Goal: Task Accomplishment & Management: Manage account settings

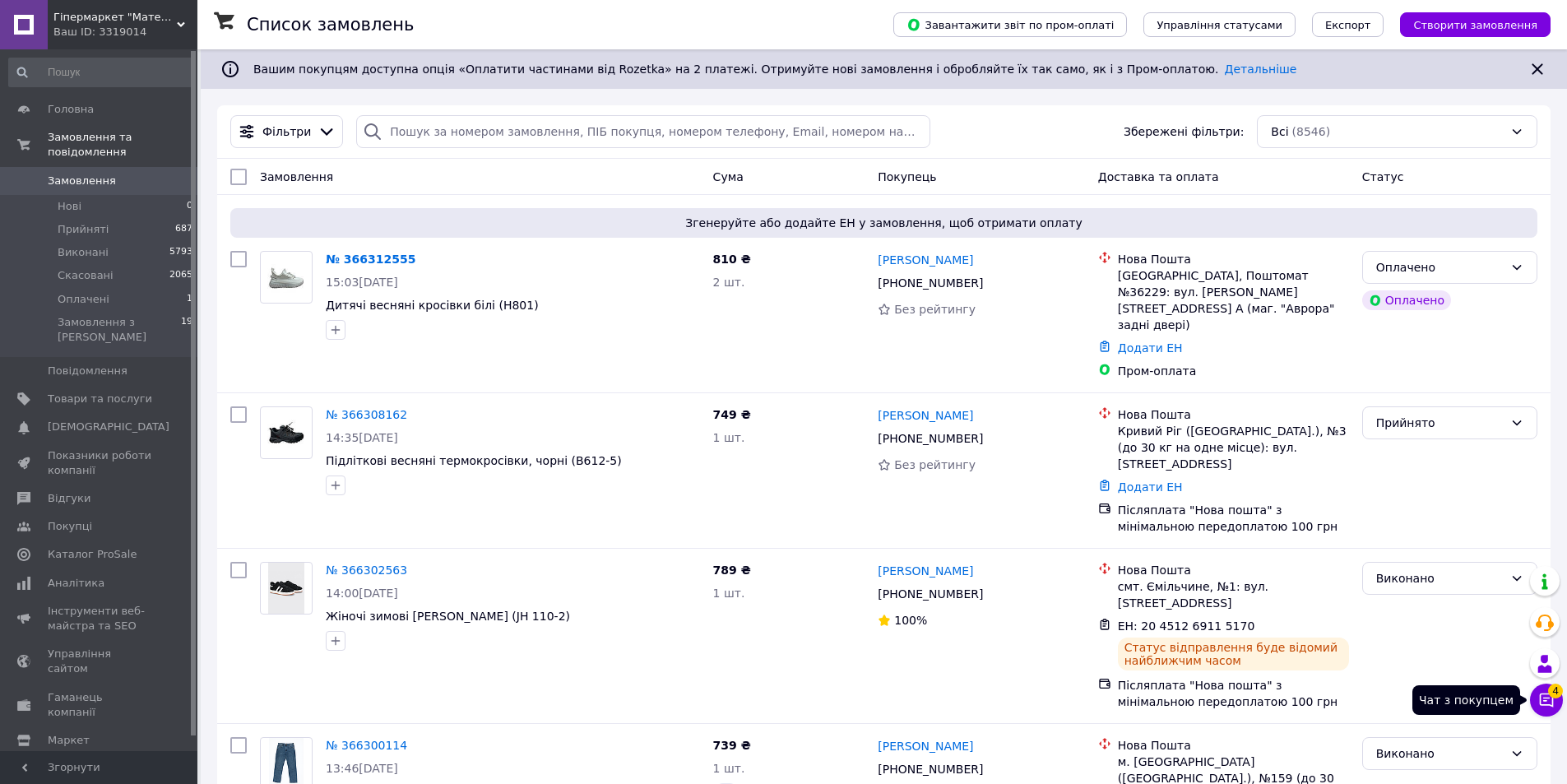
click at [1556, 692] on span "4" at bounding box center [1555, 690] width 15 height 15
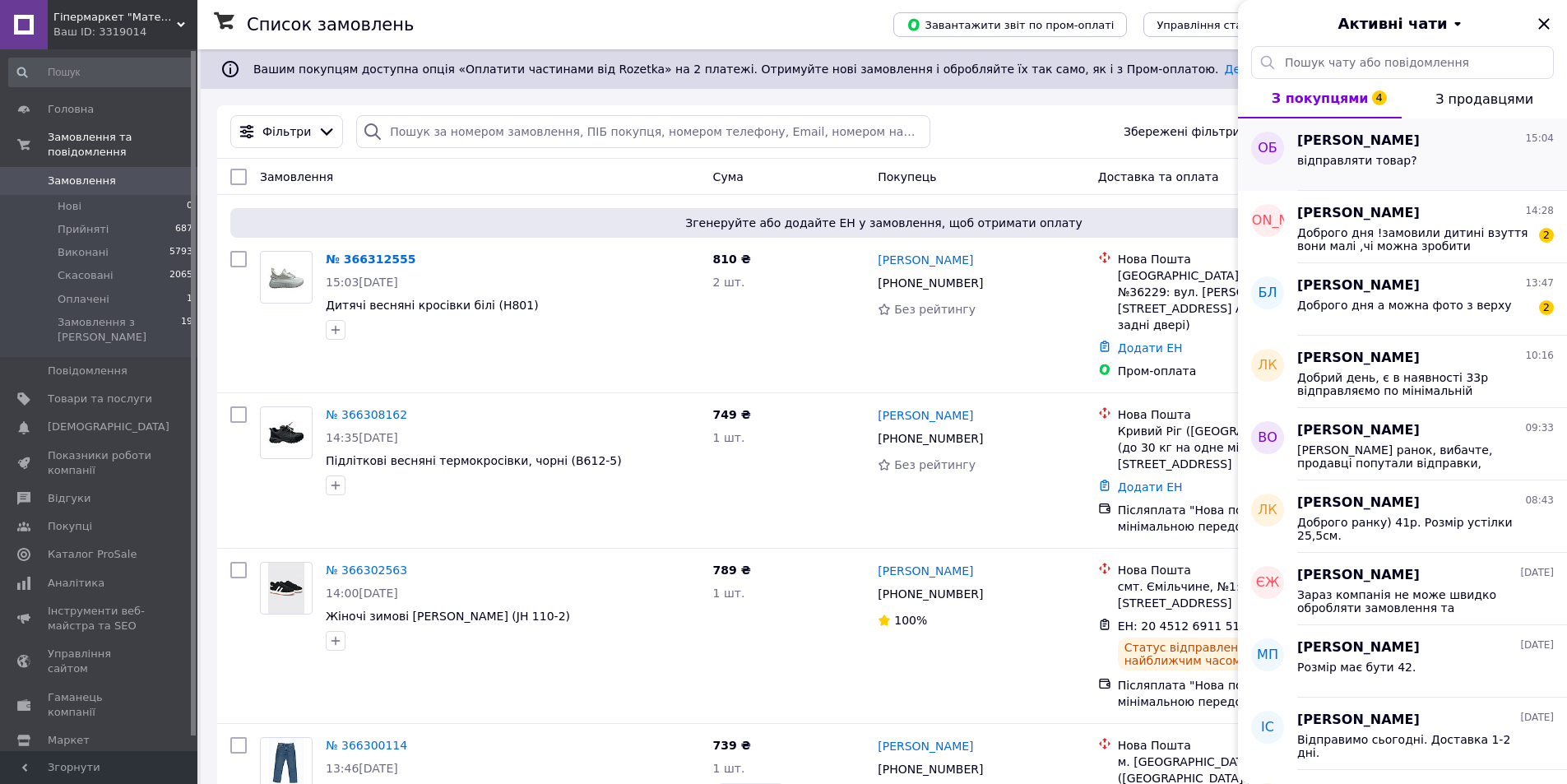
click at [1426, 170] on div "відправляти товар?" at bounding box center [1425, 164] width 256 height 27
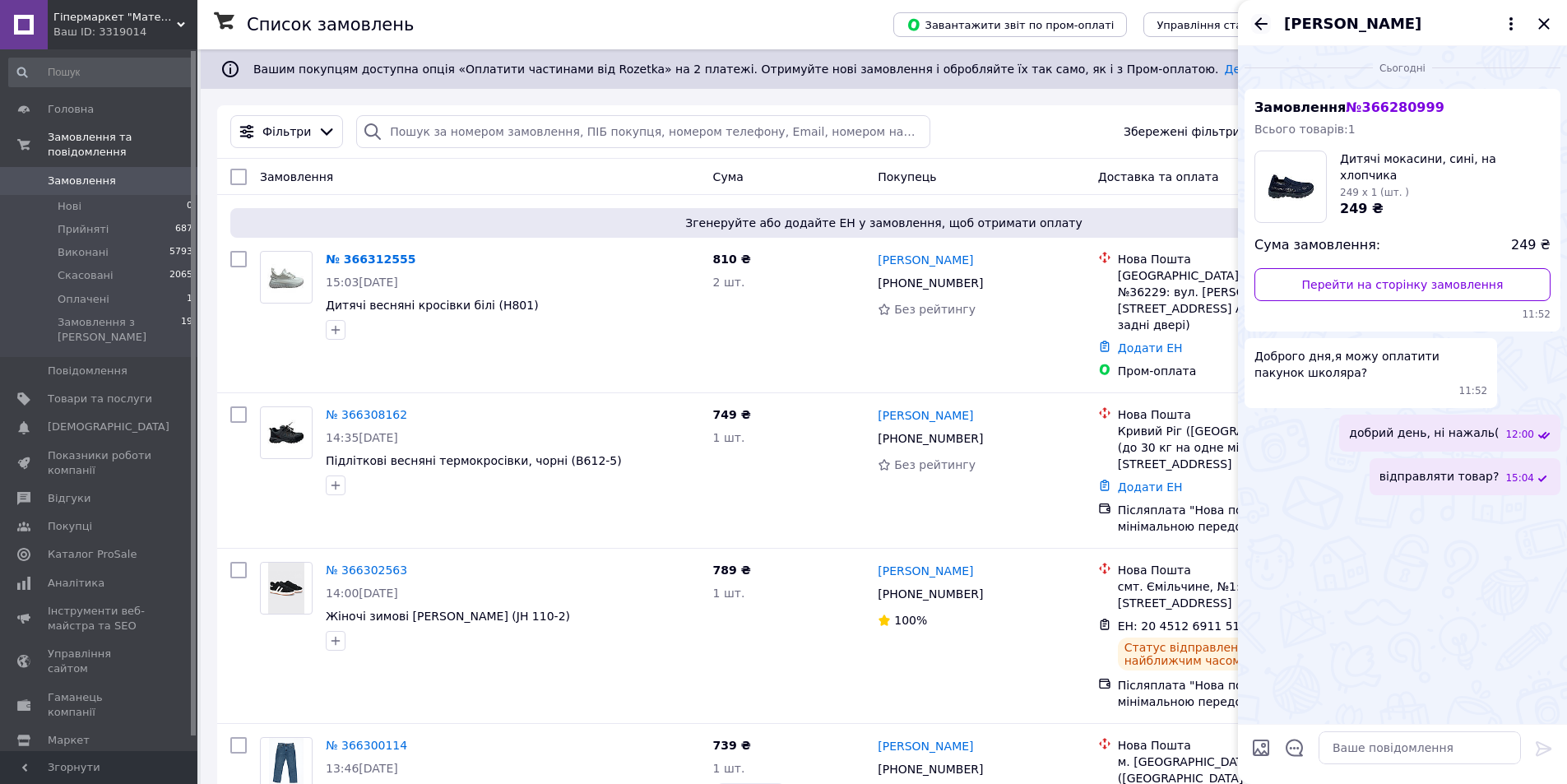
click at [1263, 21] on icon "Назад" at bounding box center [1261, 24] width 20 height 20
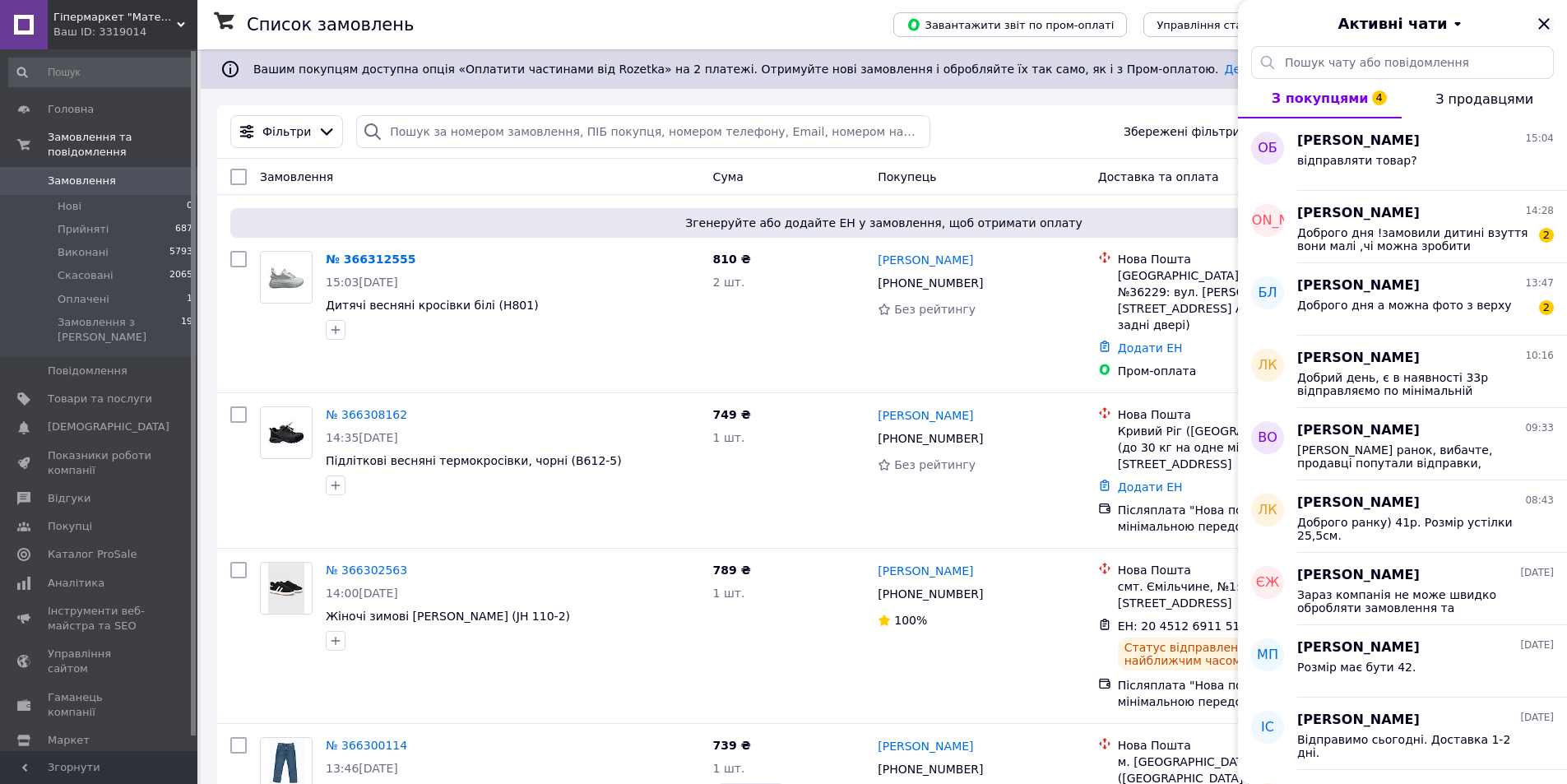
click at [1541, 14] on icon "Закрити" at bounding box center [1544, 24] width 20 height 20
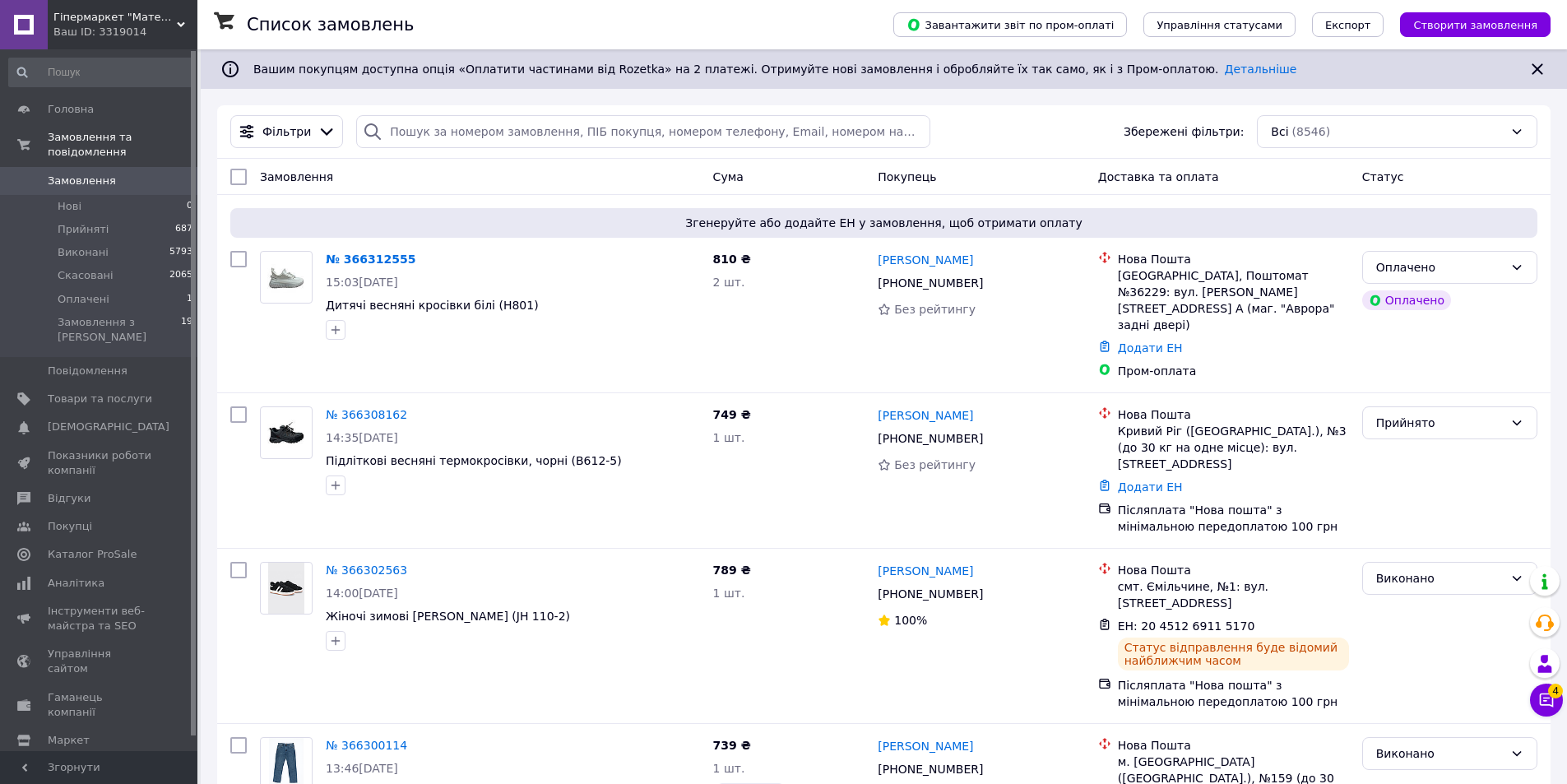
click at [348, 261] on link "№ 366312555" at bounding box center [370, 259] width 90 height 13
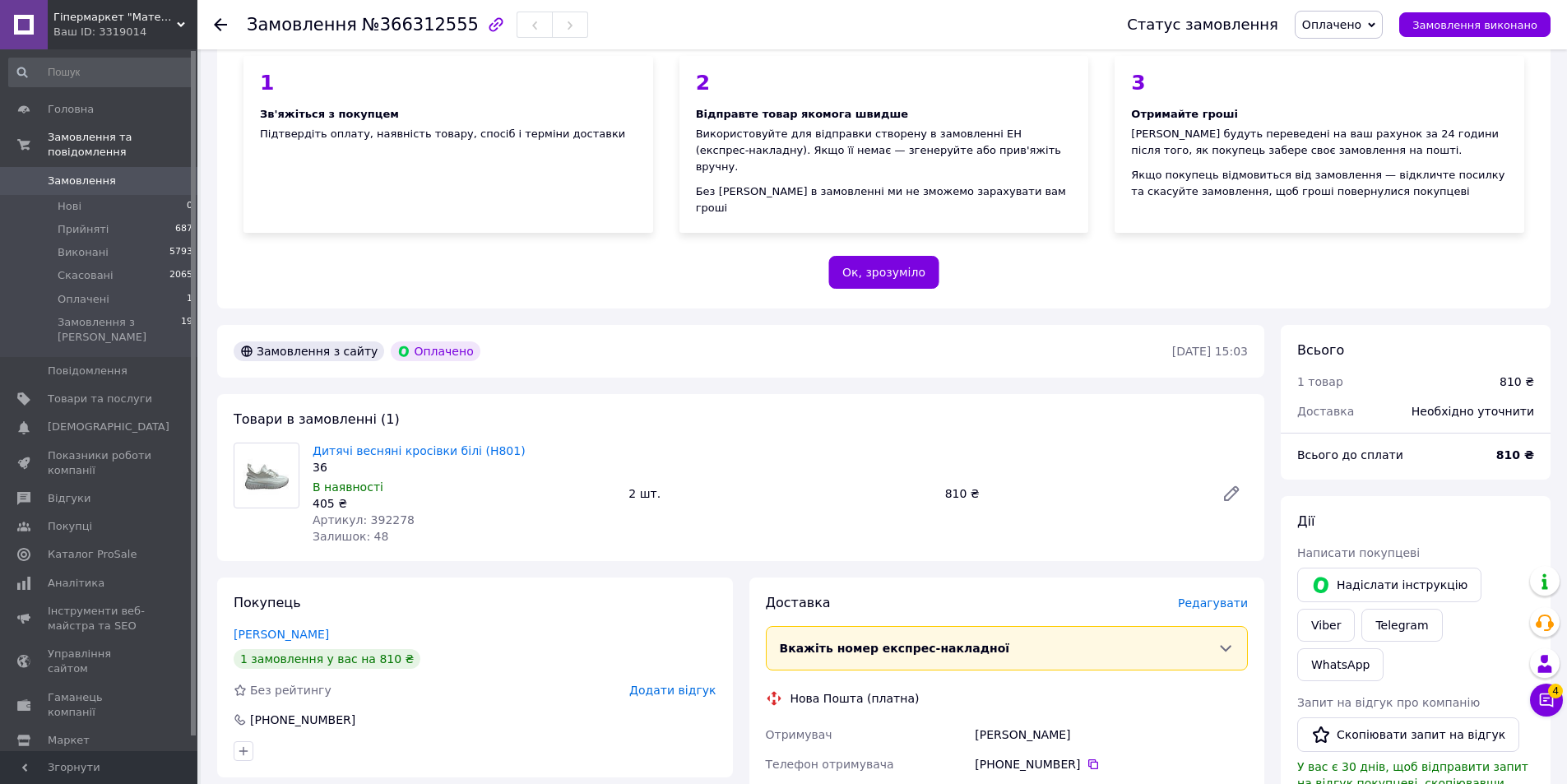
scroll to position [164, 0]
click at [213, 13] on div "Замовлення №366312555 Статус замовлення Оплачено Прийнято Виконано Скасовано За…" at bounding box center [883, 25] width 1370 height 50
click at [219, 28] on use at bounding box center [220, 24] width 13 height 13
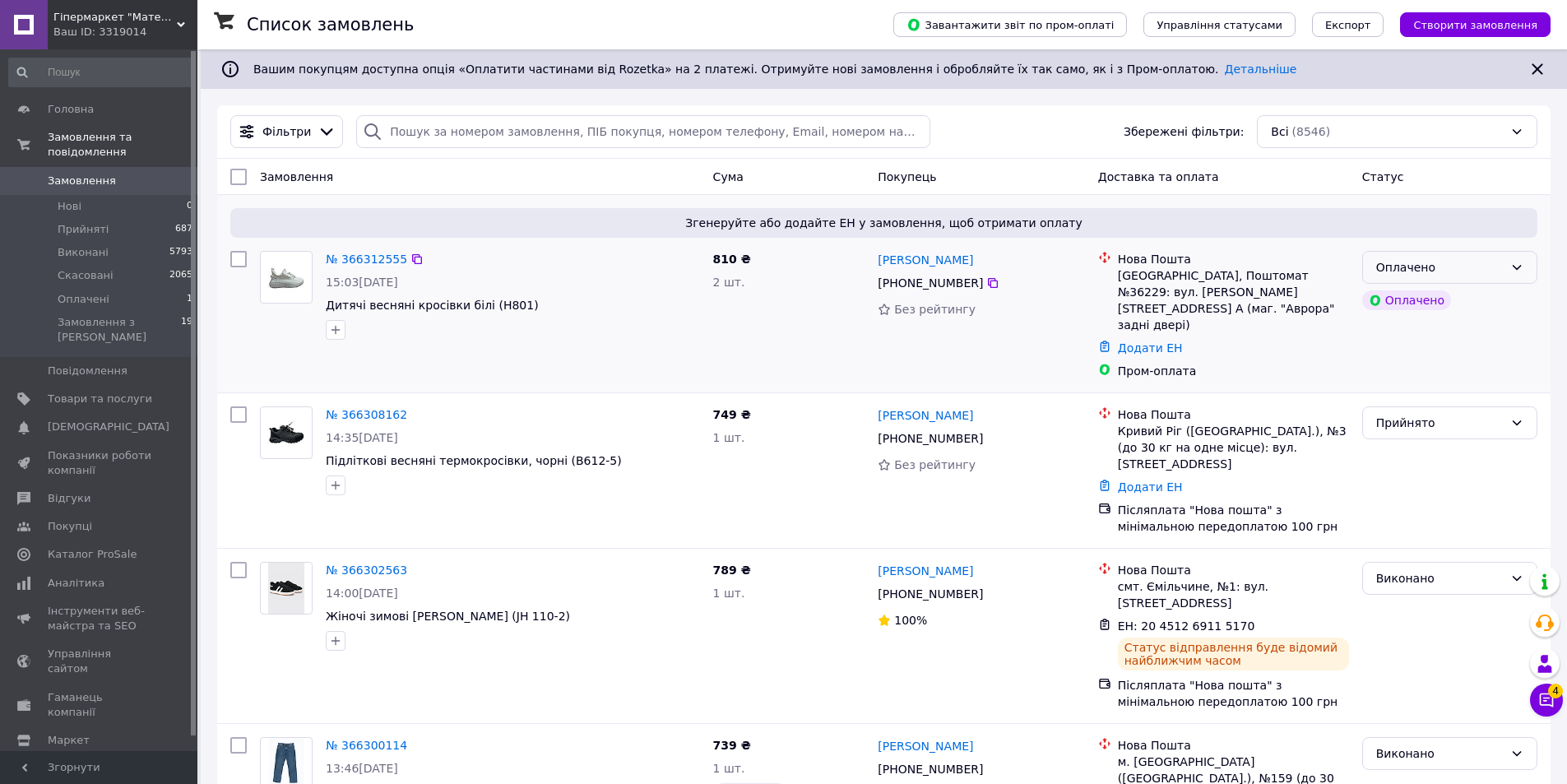
click at [1451, 272] on div "Оплачено" at bounding box center [1440, 267] width 128 height 18
click at [1439, 305] on li "Прийнято" at bounding box center [1450, 302] width 174 height 29
click at [378, 258] on link "№ 366312555" at bounding box center [366, 259] width 82 height 13
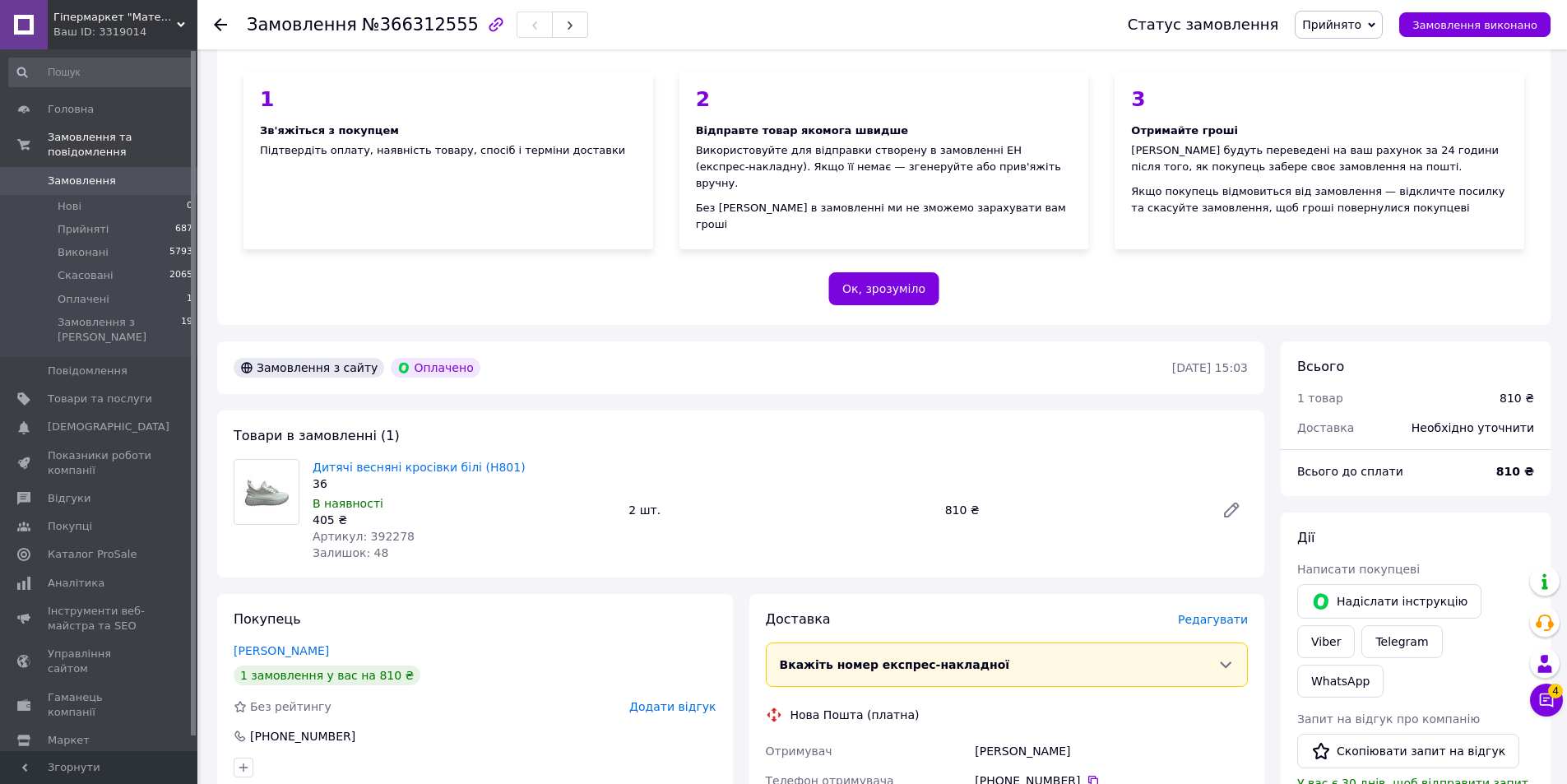
scroll to position [412, 0]
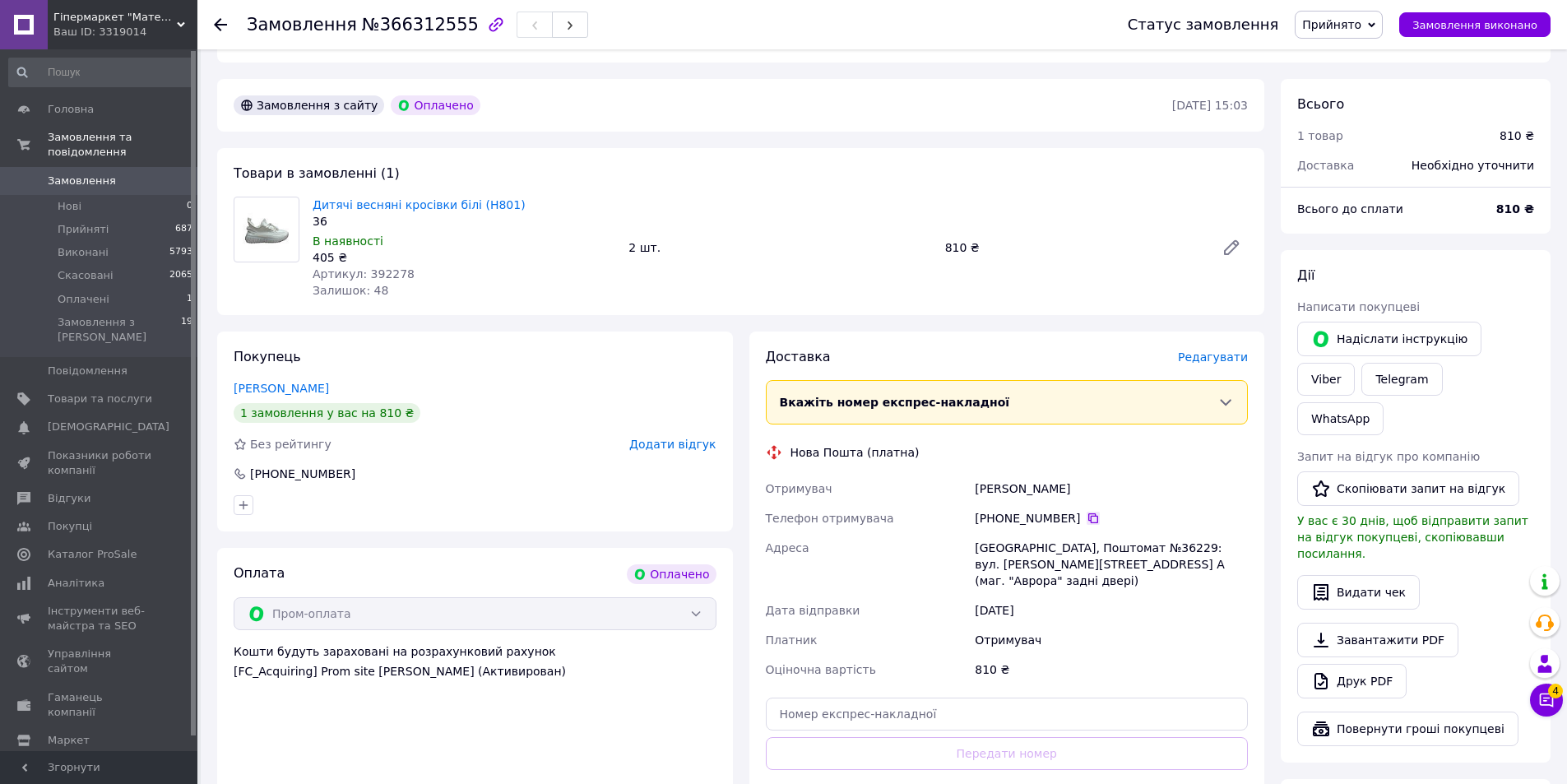
click at [1087, 512] on icon at bounding box center [1093, 518] width 13 height 13
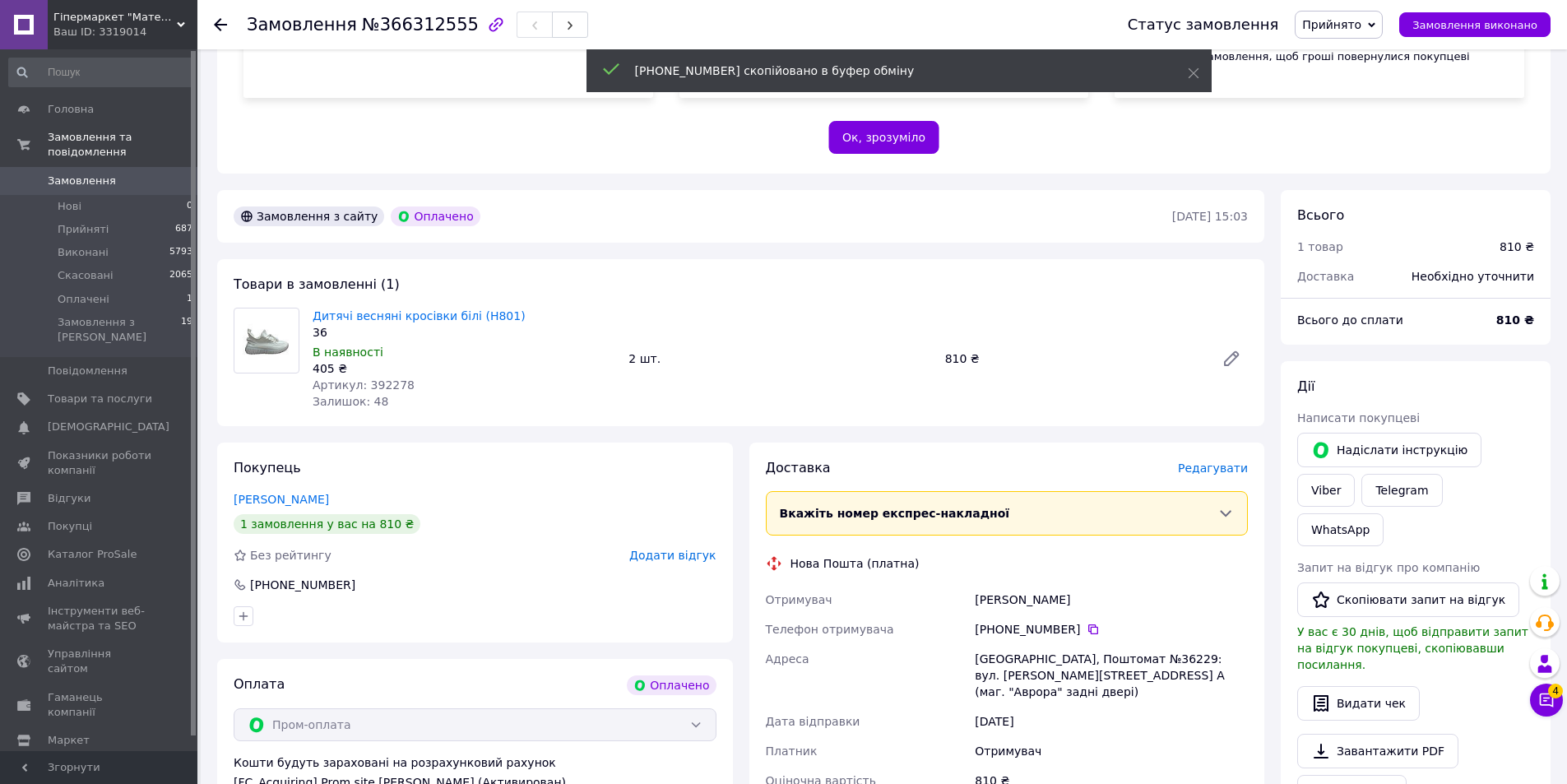
scroll to position [329, 0]
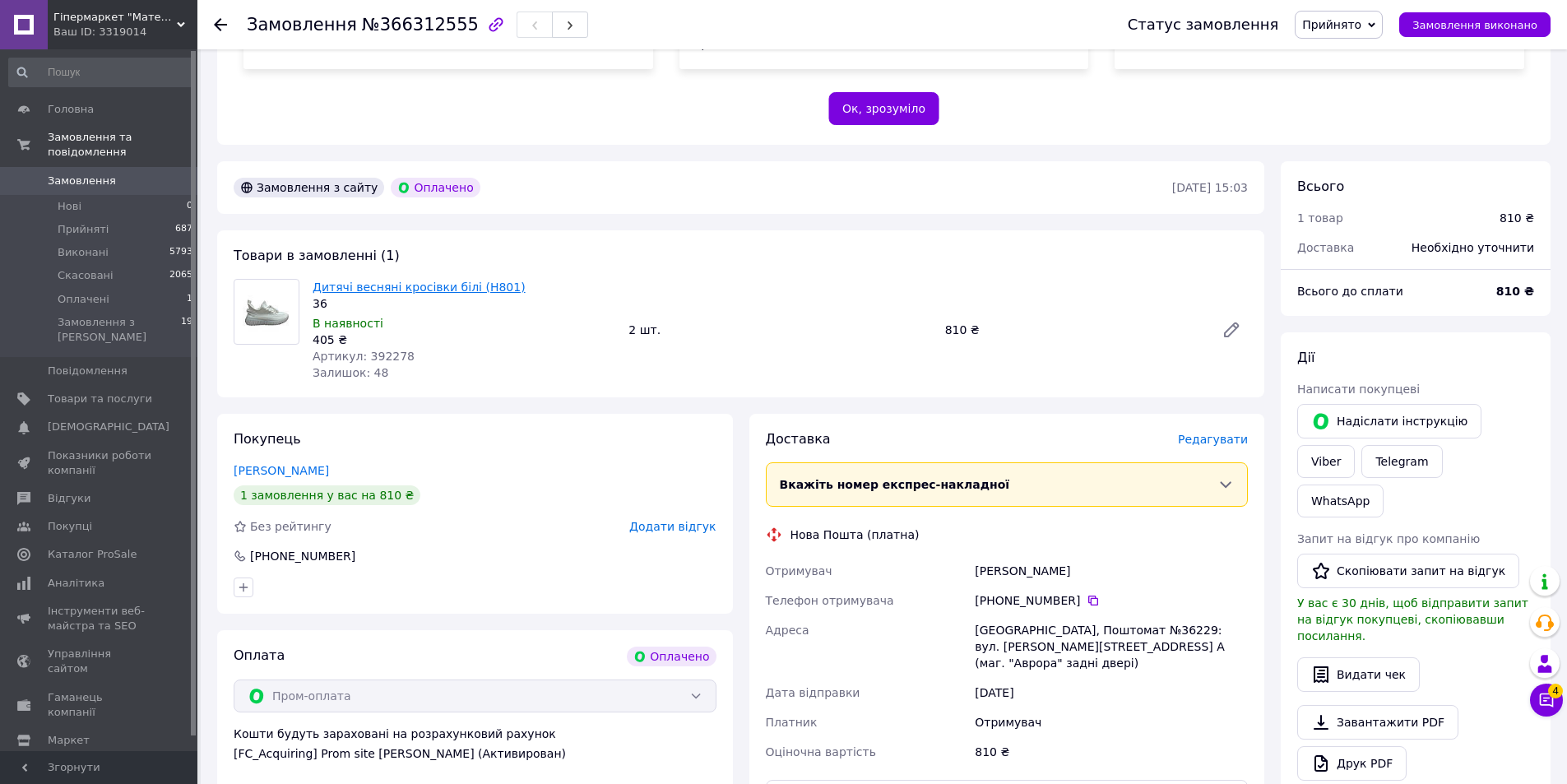
click at [366, 280] on link "Дитячі весняні кросівки білі (H801)" at bounding box center [419, 286] width 213 height 13
click at [220, 22] on icon at bounding box center [220, 24] width 13 height 13
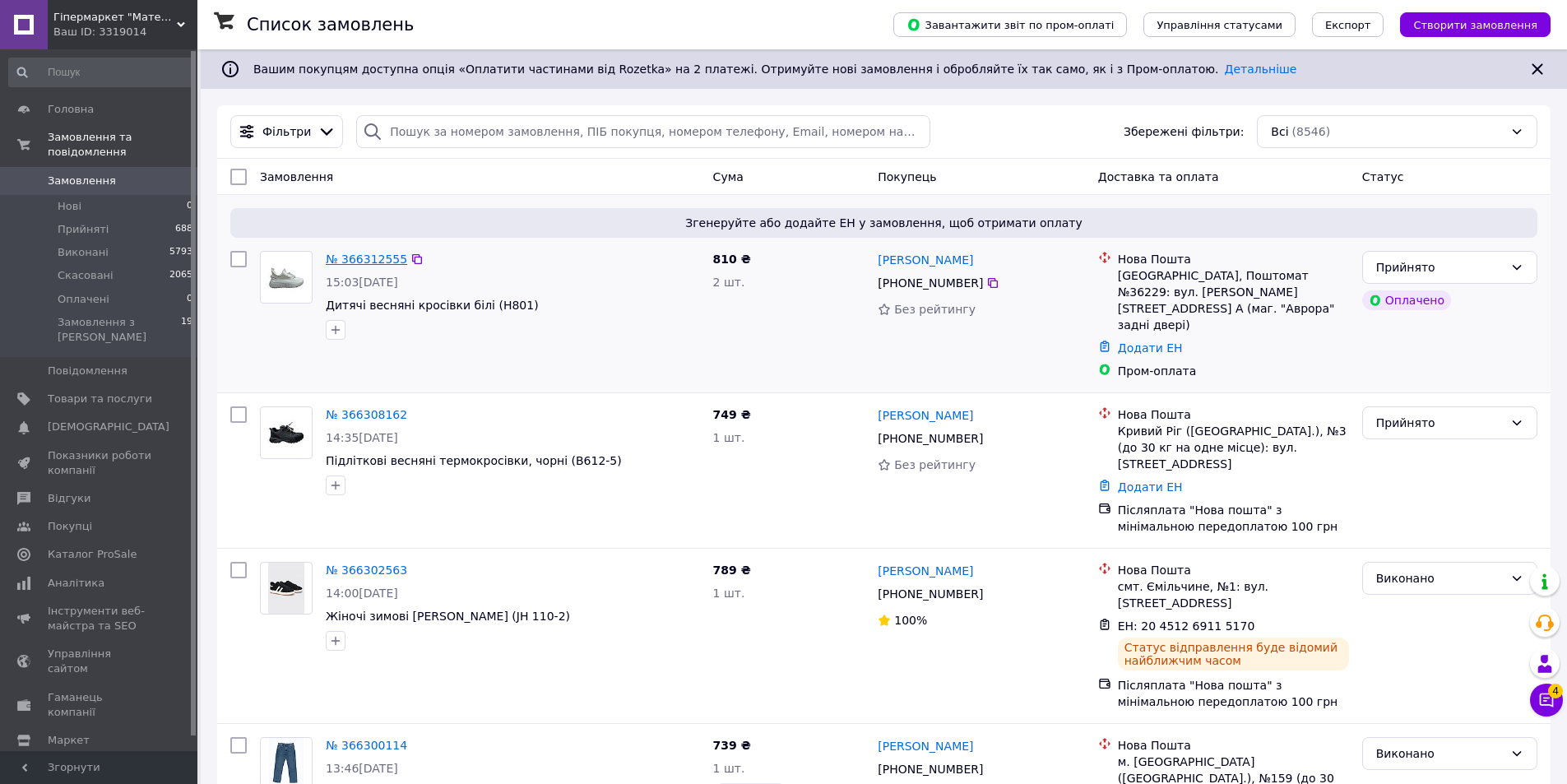
click at [356, 257] on link "№ 366312555" at bounding box center [366, 259] width 82 height 13
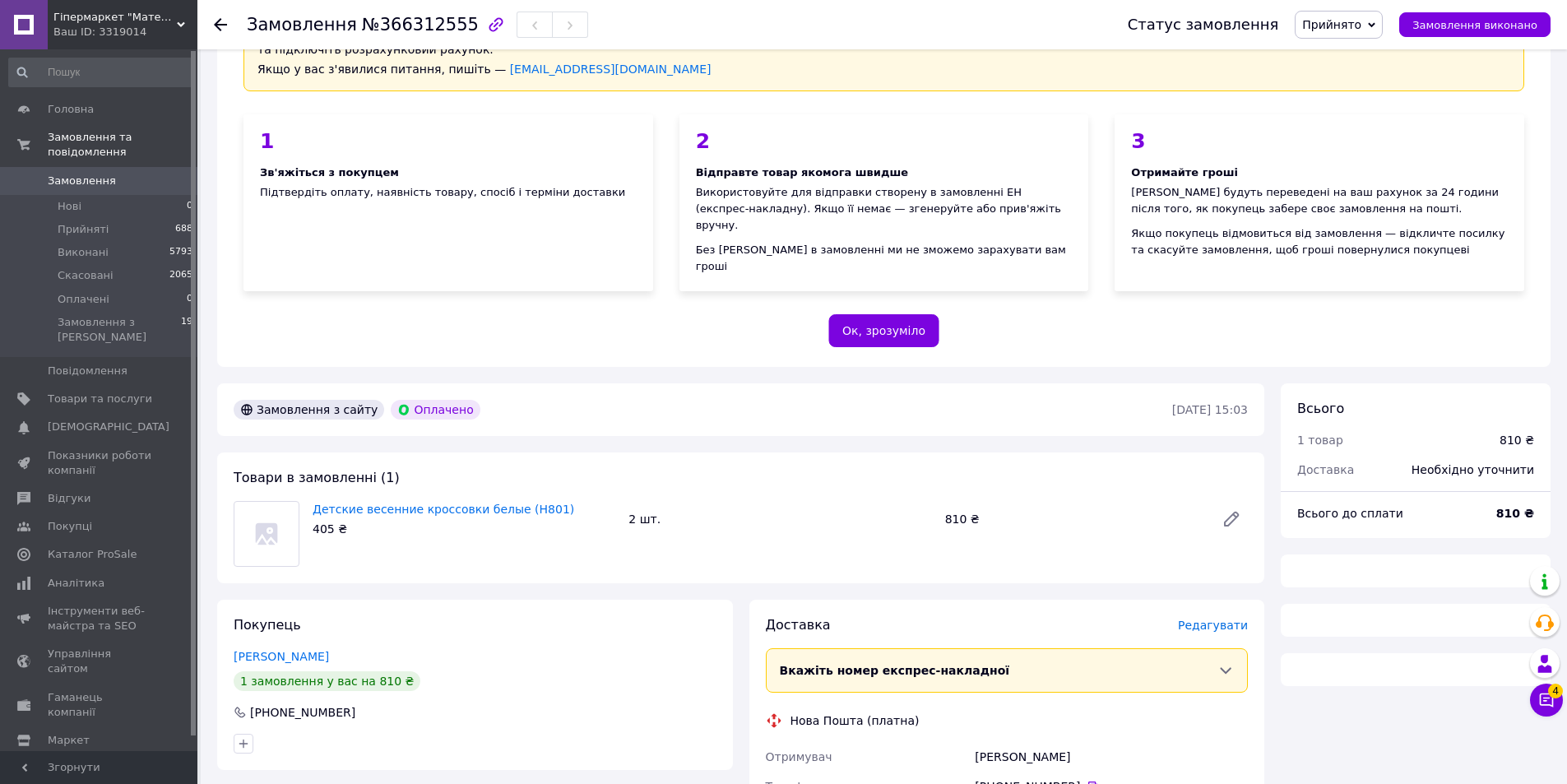
scroll to position [257, 0]
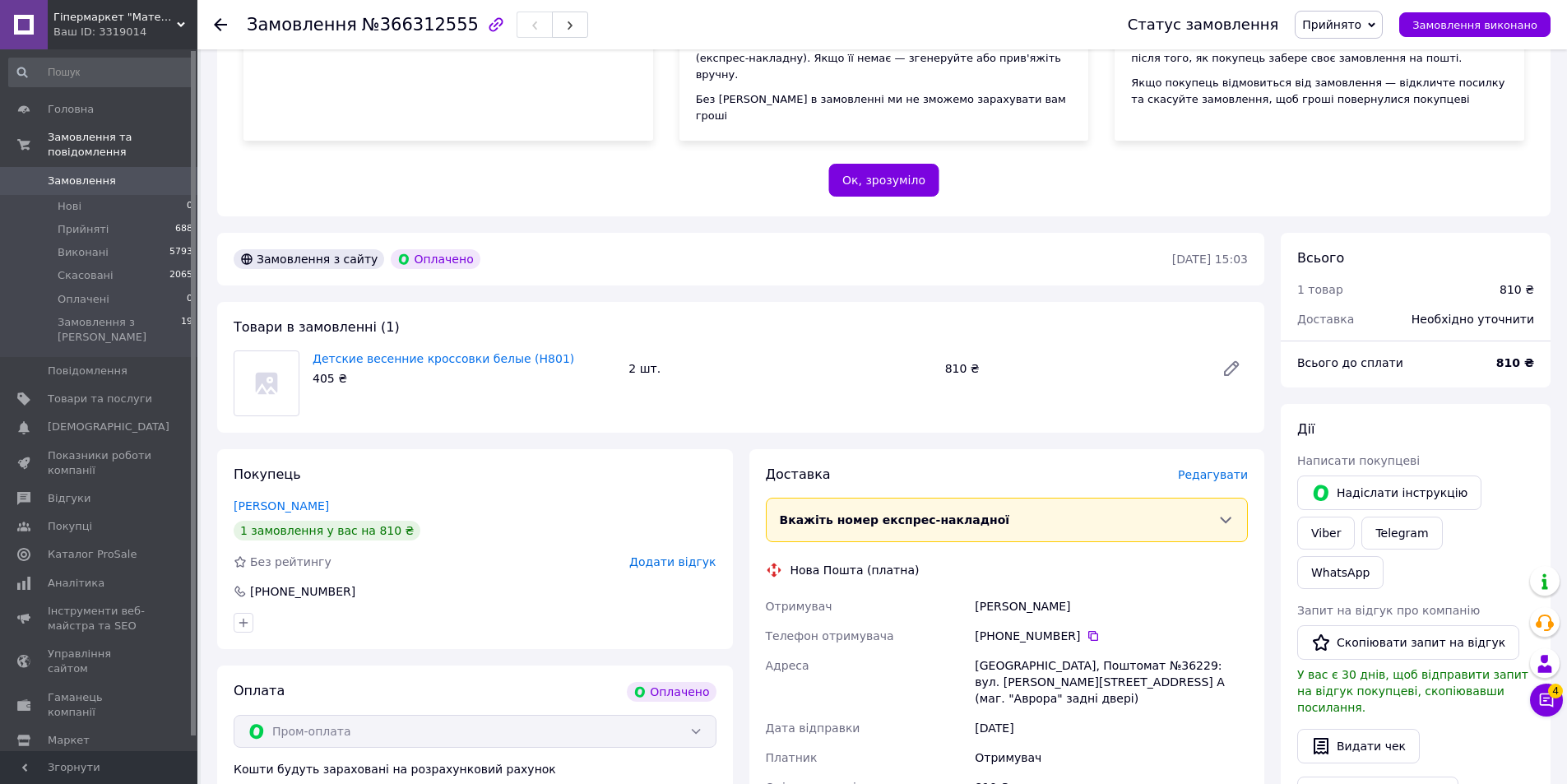
click at [1402, 344] on div "Всього до сплати" at bounding box center [1387, 362] width 199 height 36
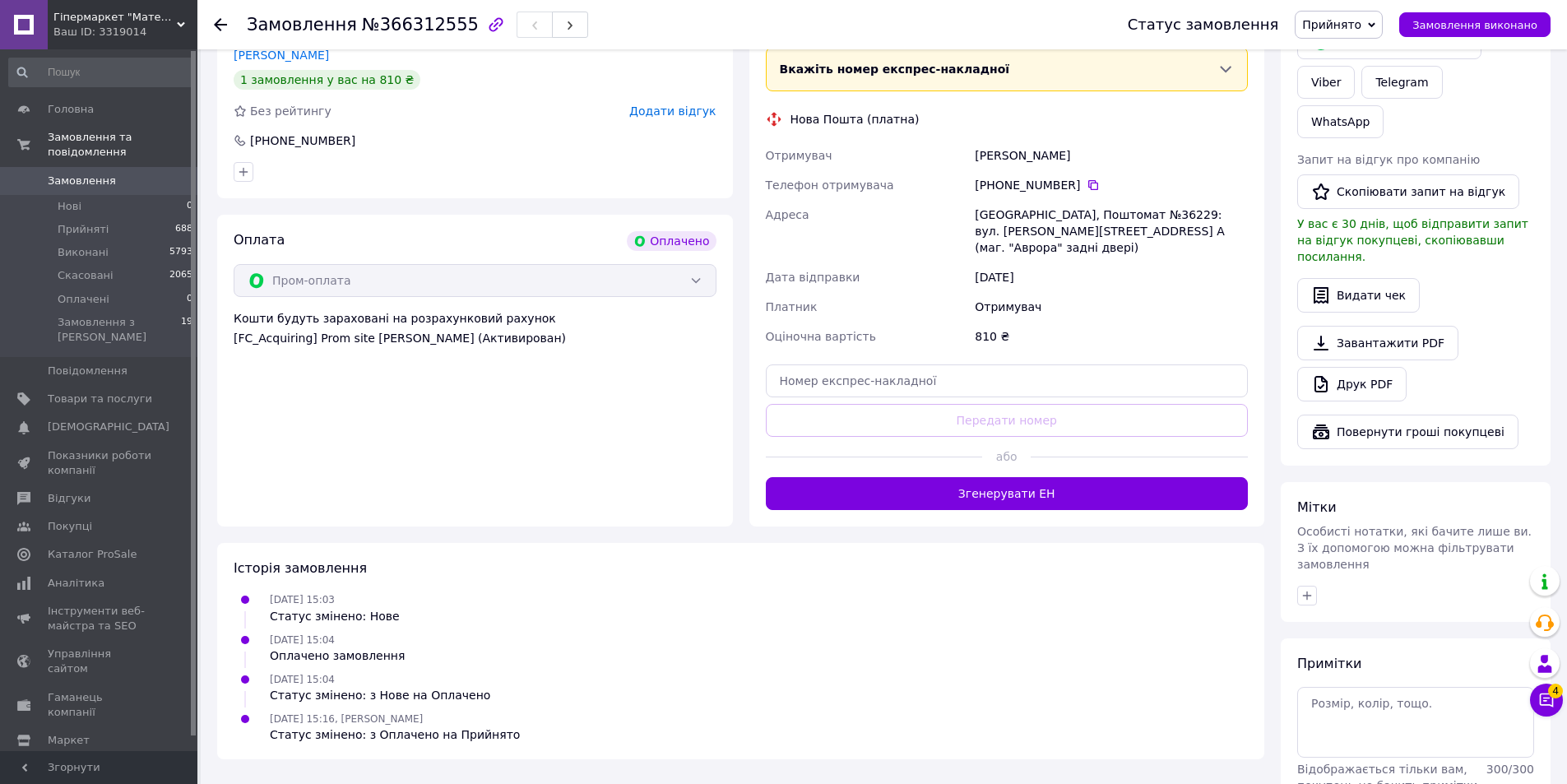
scroll to position [297, 0]
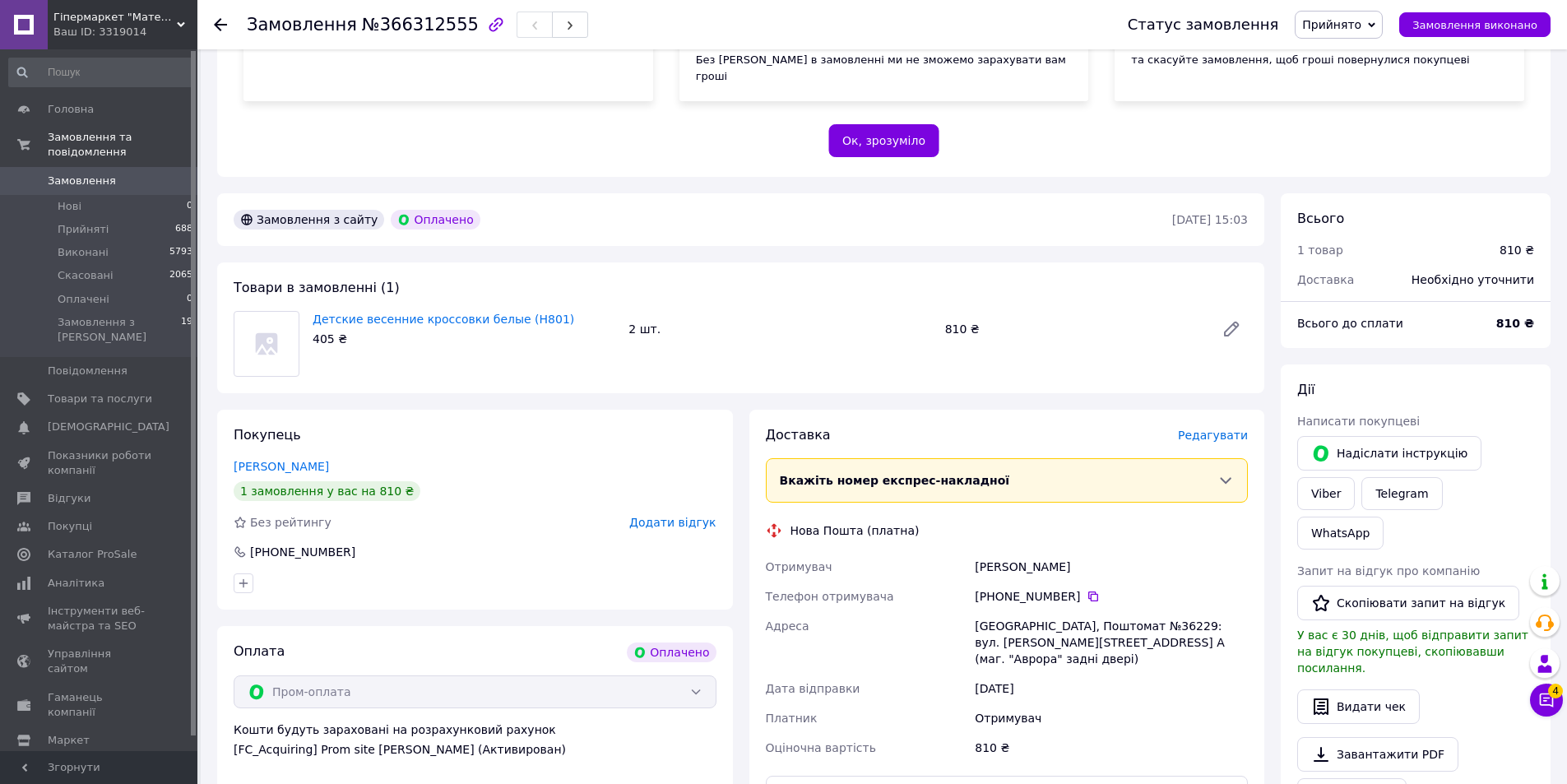
click at [416, 352] on div "Детские весенние кроссовки белые (H801) 405 ₴ 2 шт. 810 ₴" at bounding box center [780, 343] width 949 height 66
click at [350, 312] on link "Детские весенние кроссовки белые (H801)" at bounding box center [443, 318] width 262 height 13
click at [217, 29] on icon at bounding box center [220, 24] width 13 height 13
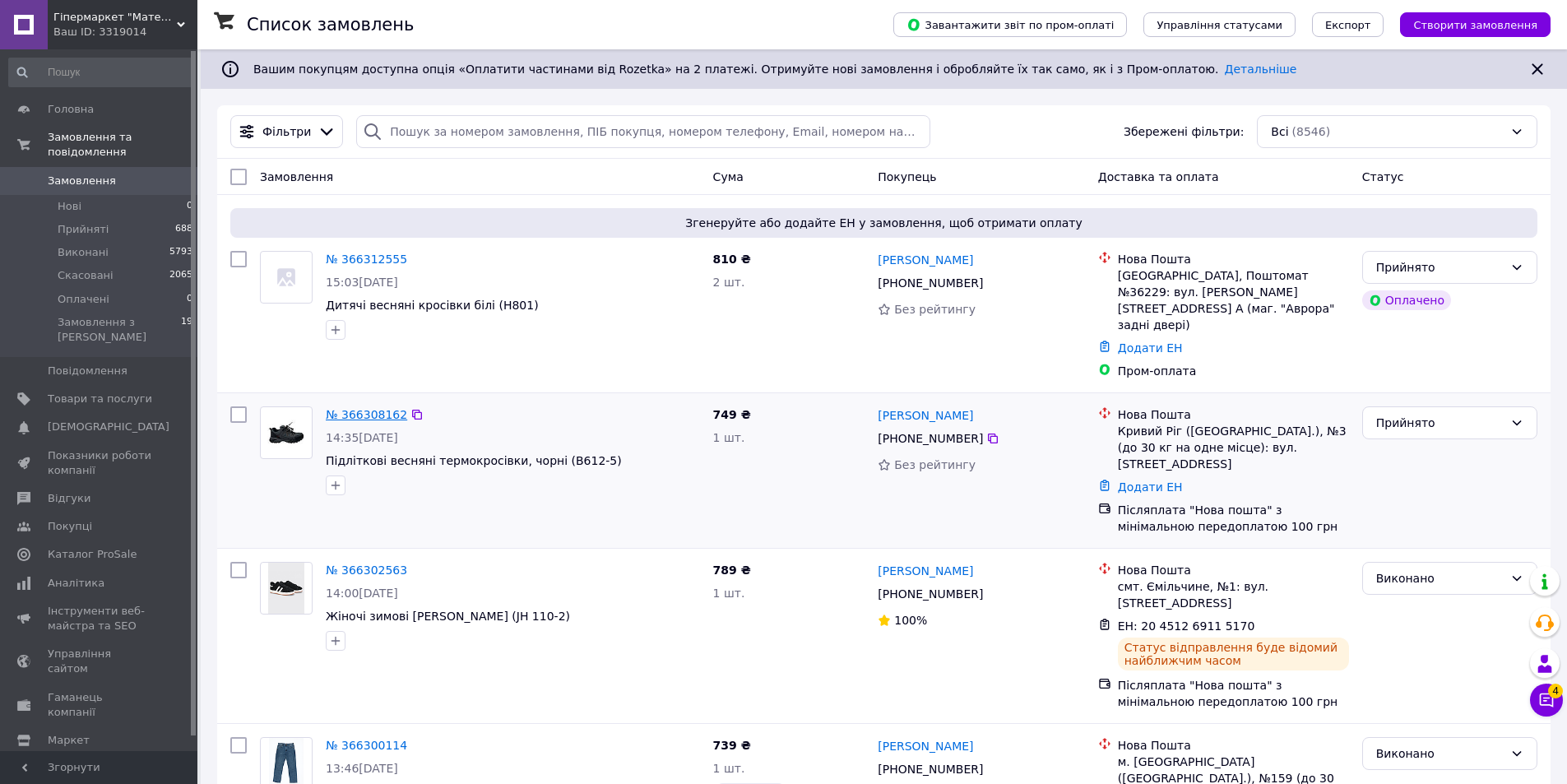
click at [356, 408] on link "№ 366308162" at bounding box center [366, 414] width 82 height 13
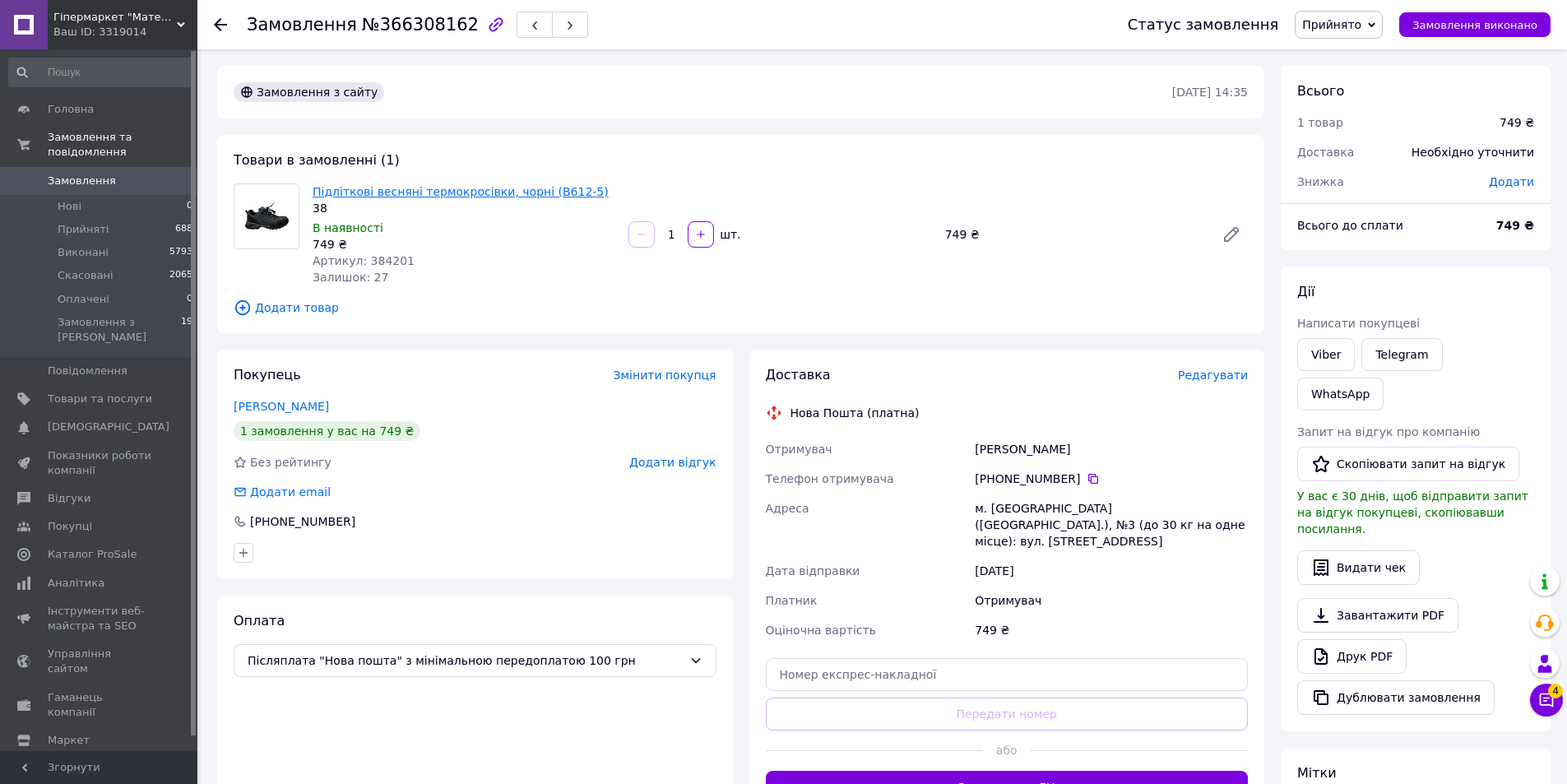
click at [431, 191] on link "Підліткові весняні термокросівки, чорні (B612-5)" at bounding box center [461, 192] width 296 height 13
click at [1087, 475] on icon at bounding box center [1093, 478] width 13 height 13
click at [220, 26] on use at bounding box center [220, 24] width 13 height 13
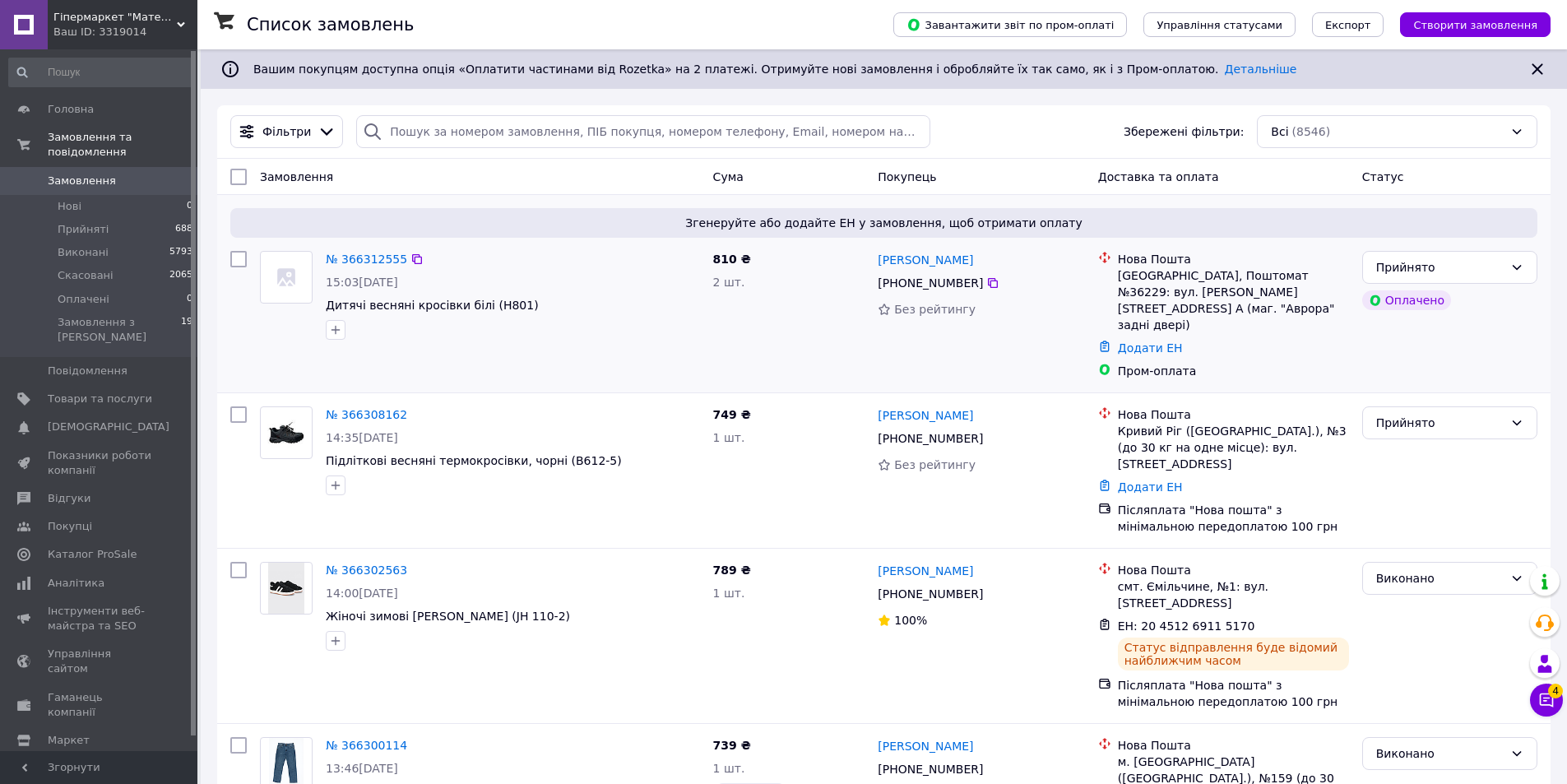
click at [393, 358] on div "№ 366312555 15:03[DATE] Дитячі весняні кросівки білі (H801)" at bounding box center [480, 314] width 453 height 141
click at [987, 432] on icon at bounding box center [993, 438] width 13 height 13
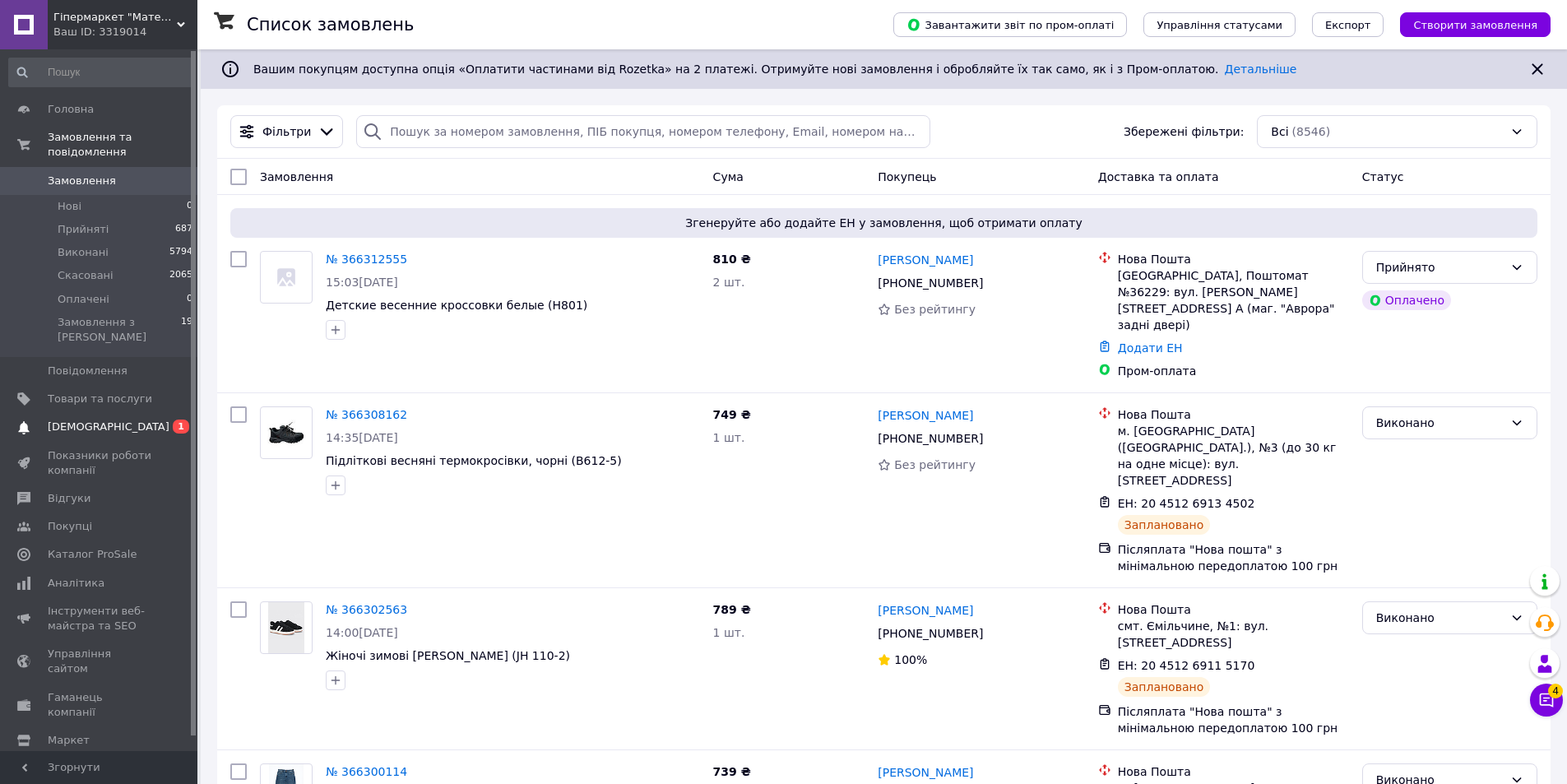
click at [102, 419] on span "[DEMOGRAPHIC_DATA]" at bounding box center [108, 427] width 122 height 15
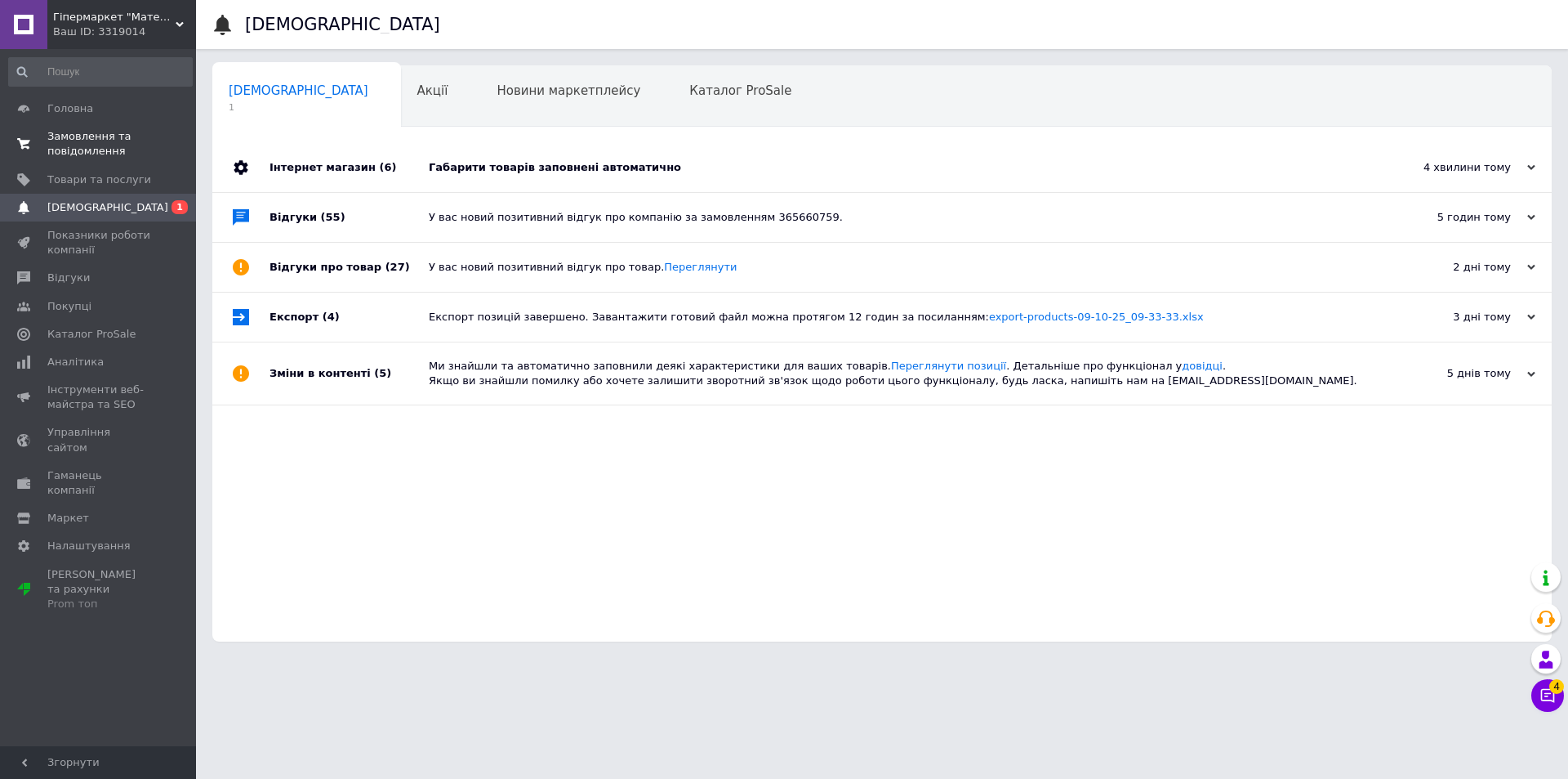
click at [103, 140] on span "Замовлення та повідомлення" at bounding box center [100, 143] width 104 height 29
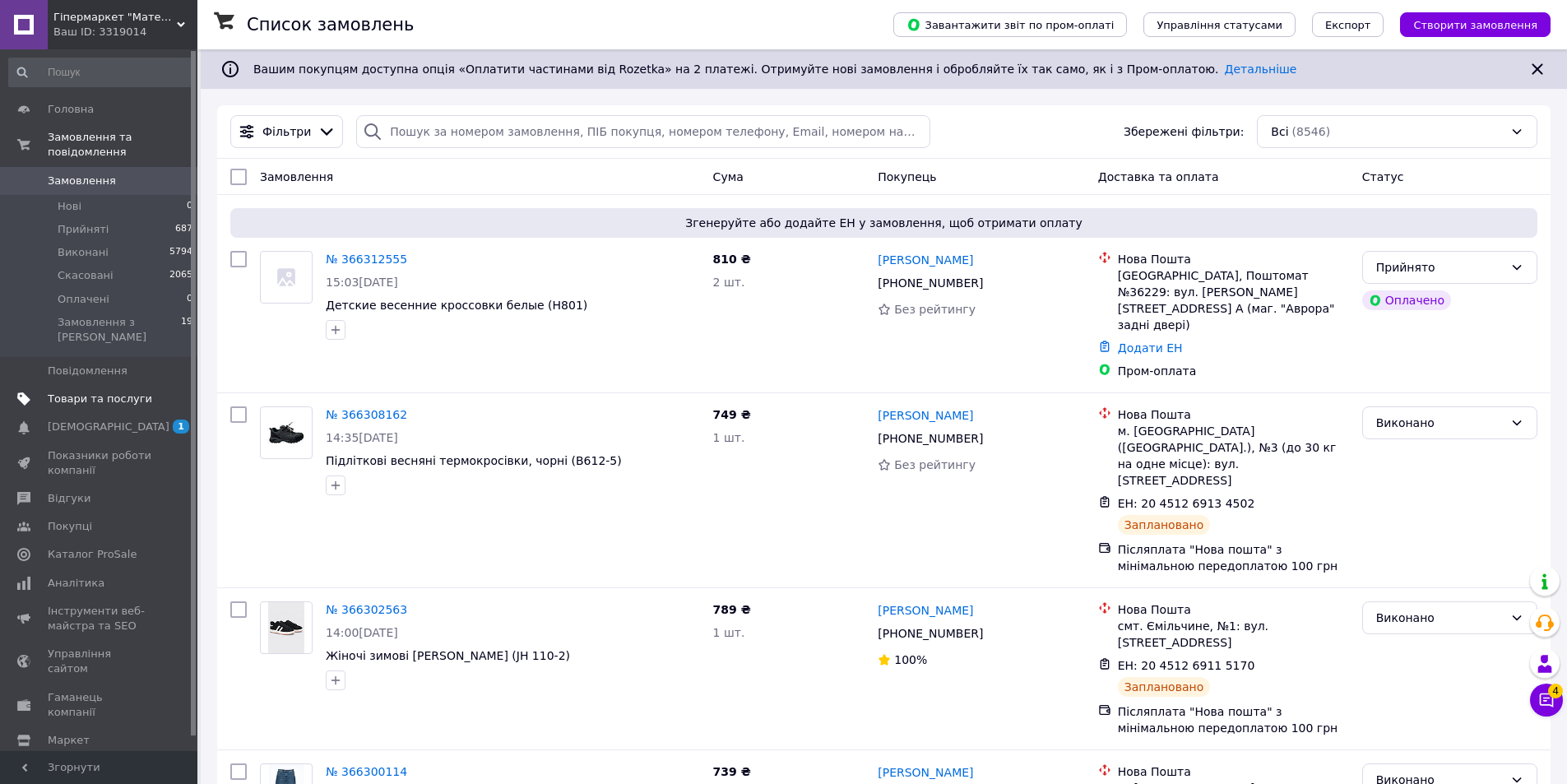
click at [84, 391] on span "Товари та послуги" at bounding box center [100, 398] width 105 height 15
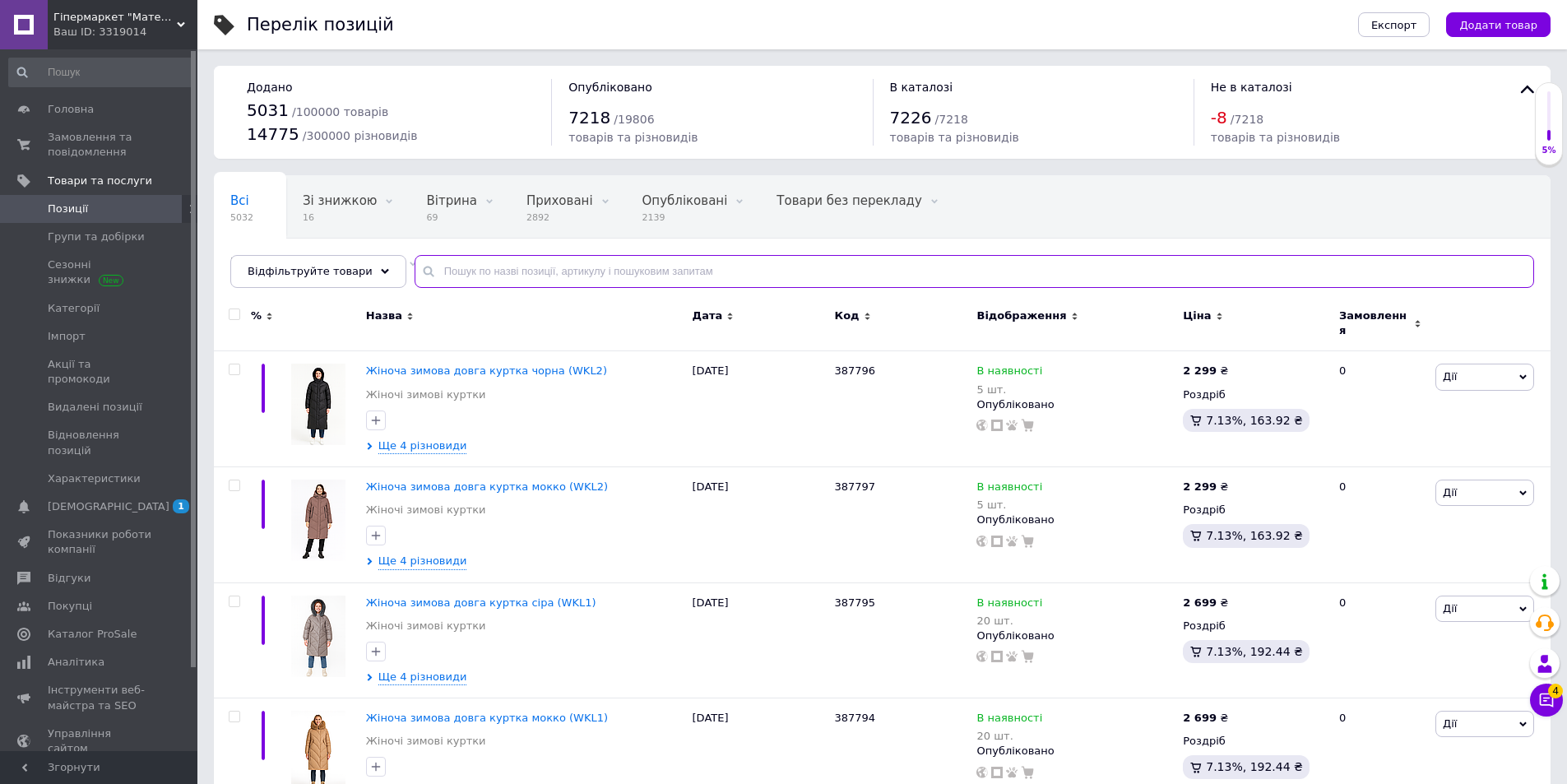
click at [447, 274] on input "text" at bounding box center [974, 270] width 1120 height 33
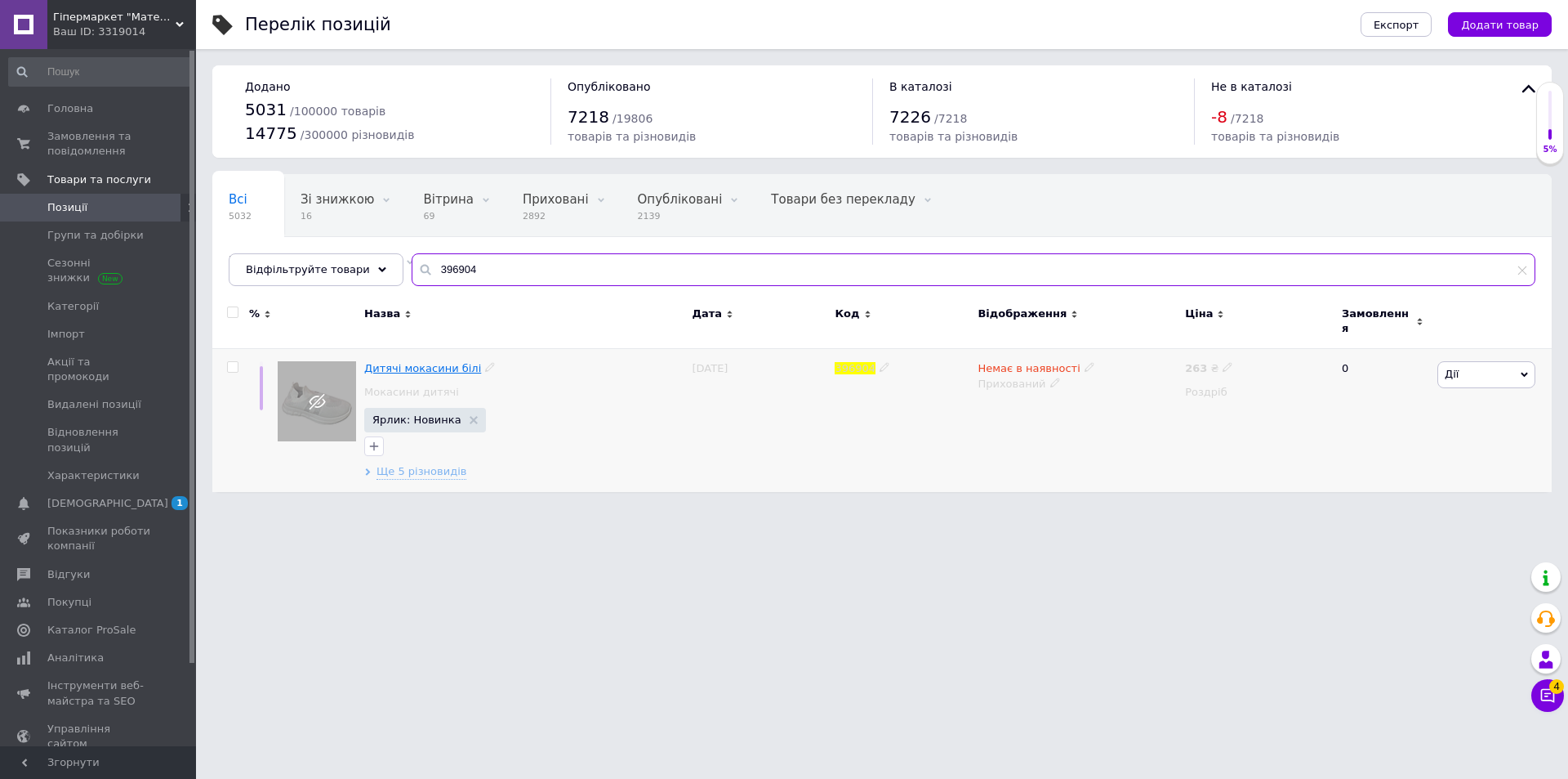
type input "396904"
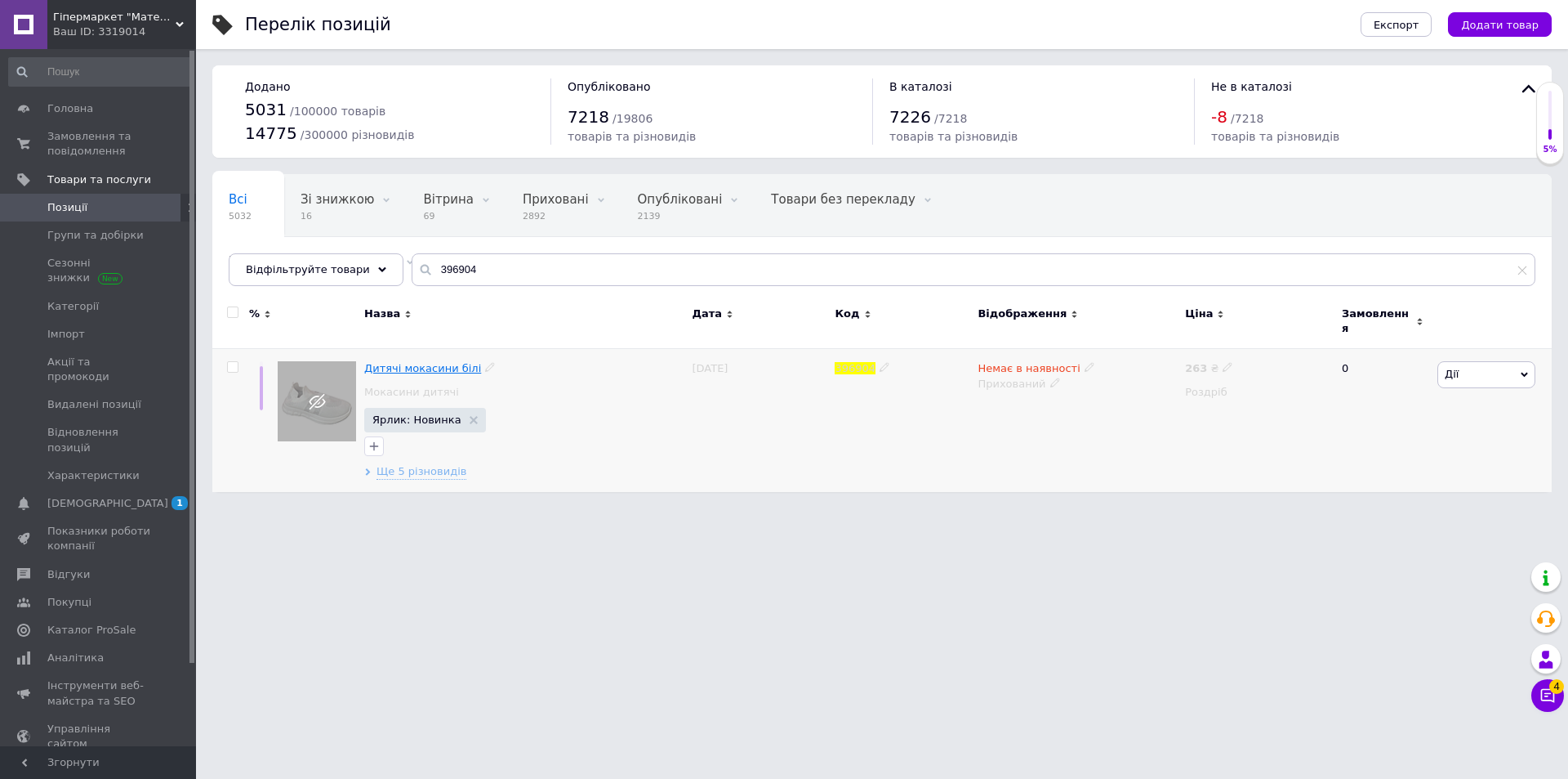
click at [404, 362] on span "Дитячі мокасини білі" at bounding box center [422, 368] width 117 height 12
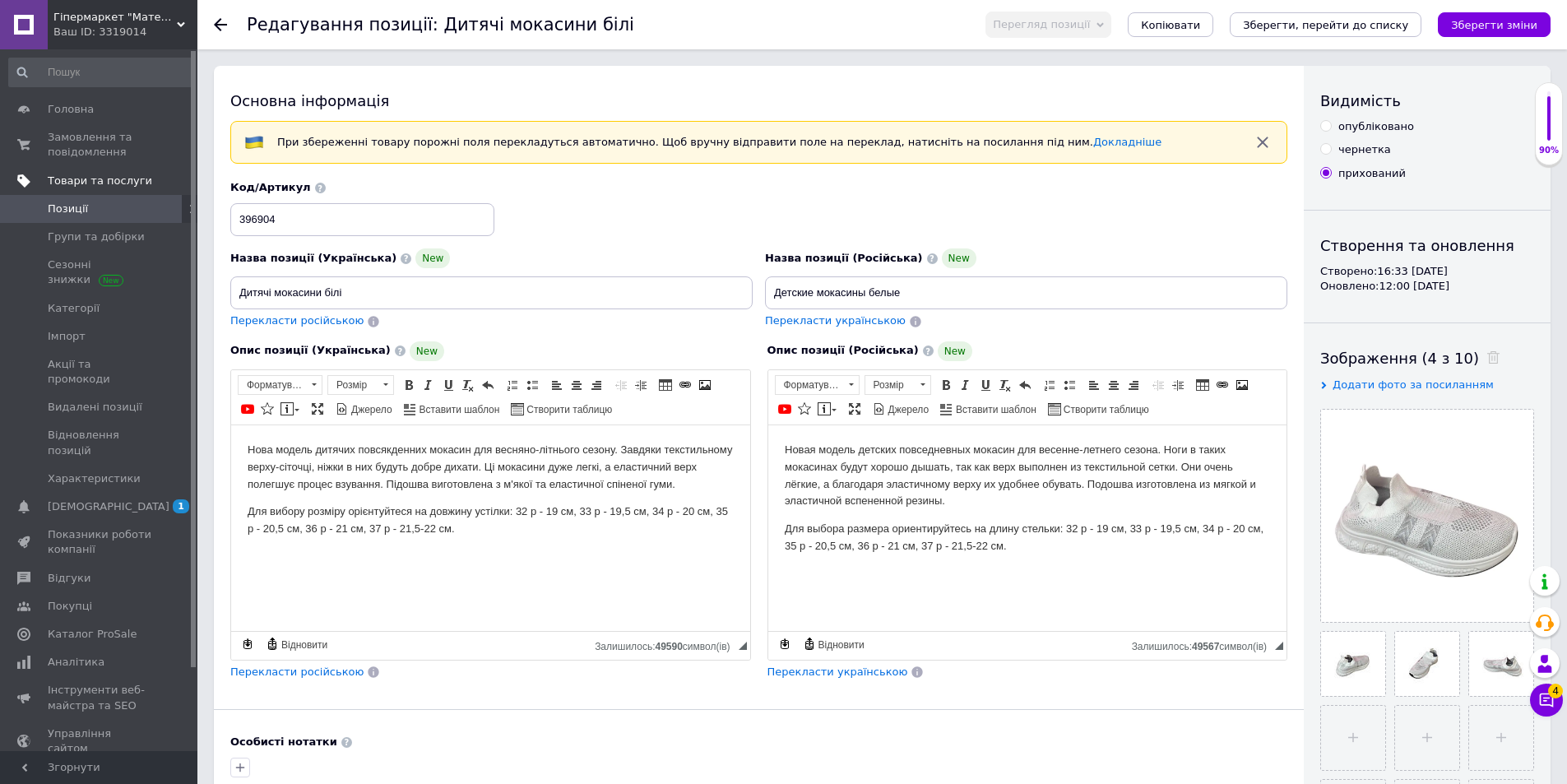
click at [84, 184] on span "Товари та послуги" at bounding box center [100, 181] width 105 height 15
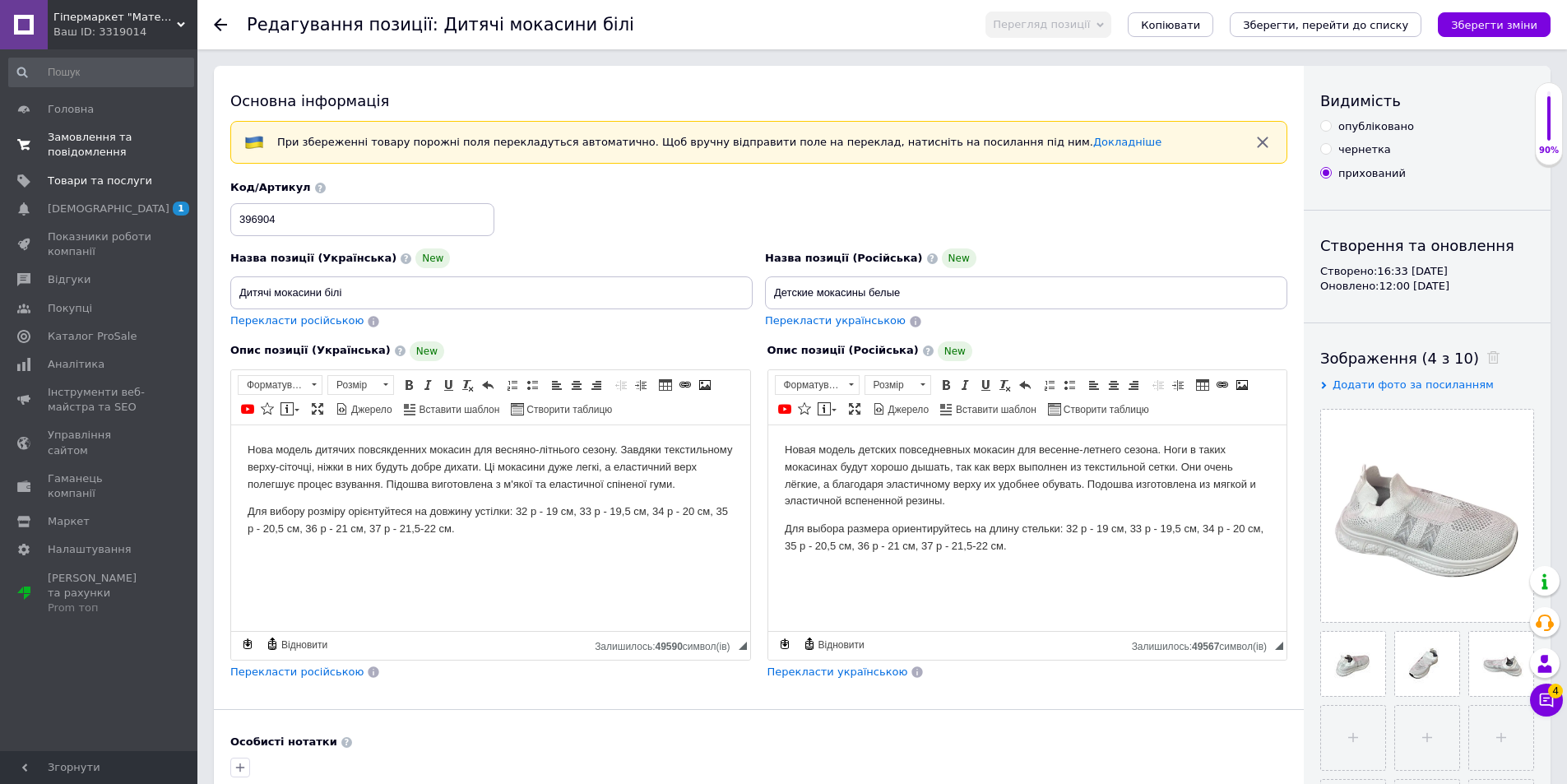
click at [86, 149] on span "Замовлення та повідомлення" at bounding box center [100, 144] width 105 height 29
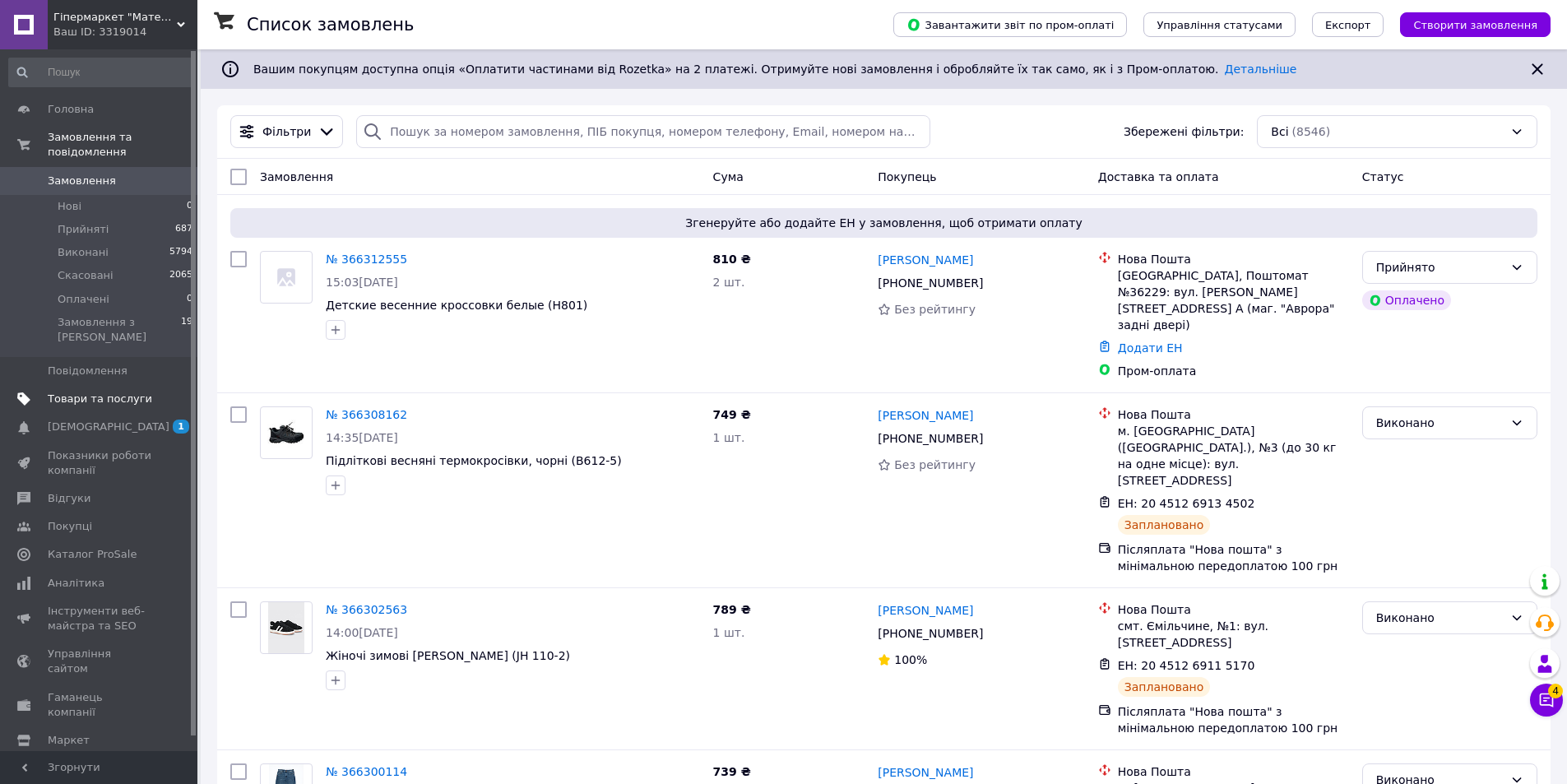
click at [80, 391] on span "Товари та послуги" at bounding box center [100, 398] width 105 height 15
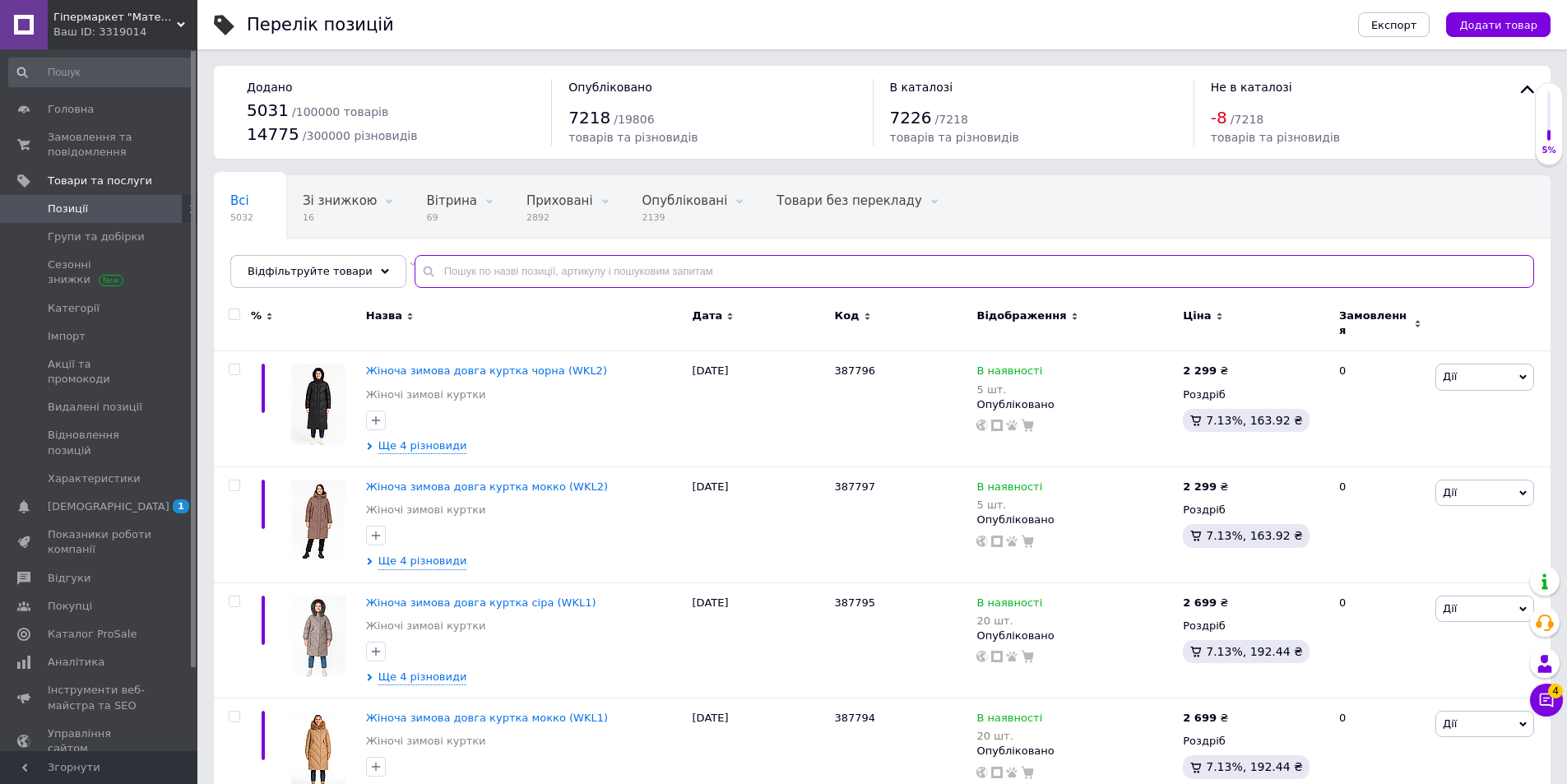
click at [431, 276] on input "text" at bounding box center [974, 270] width 1120 height 33
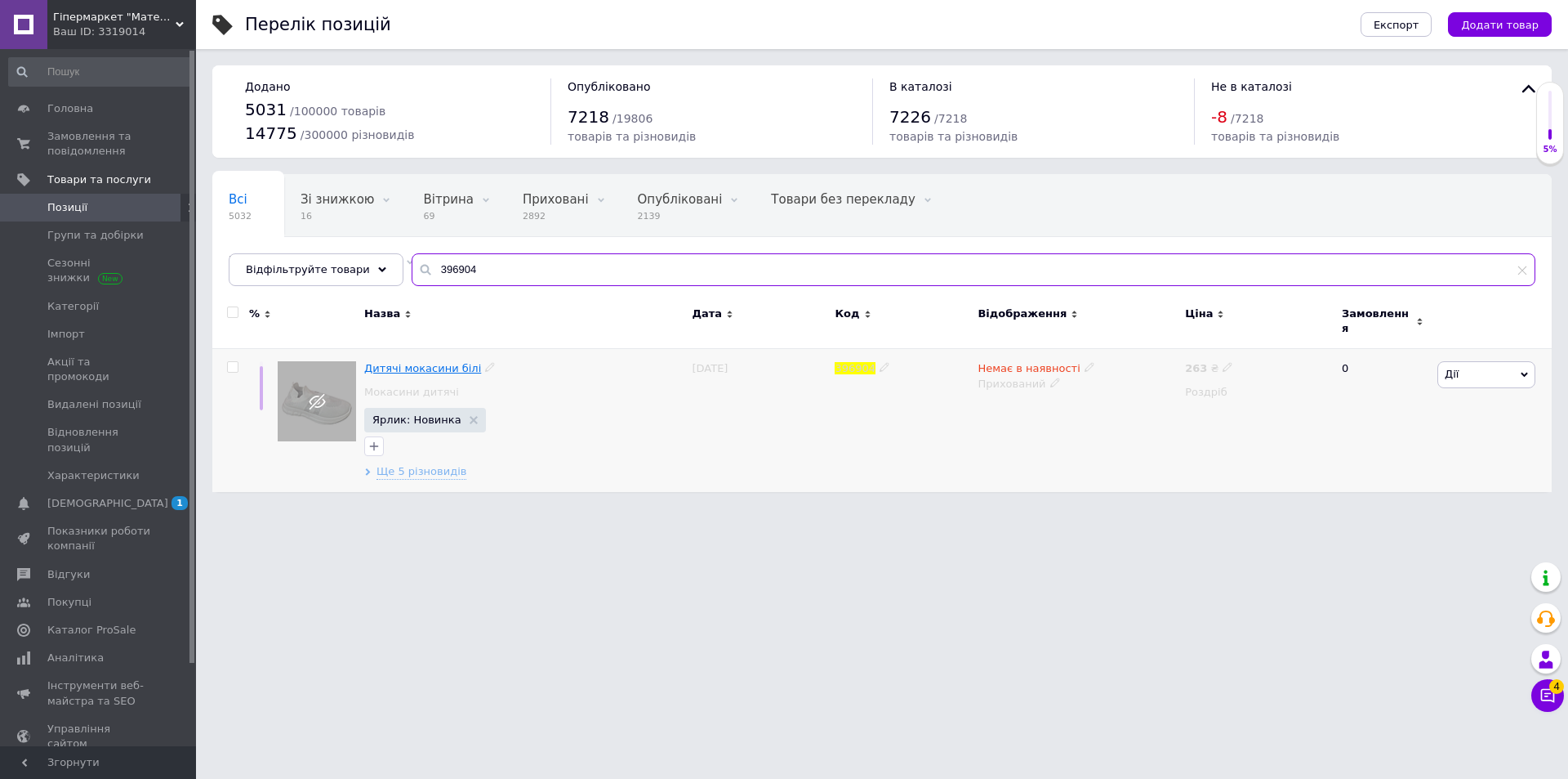
type input "396904"
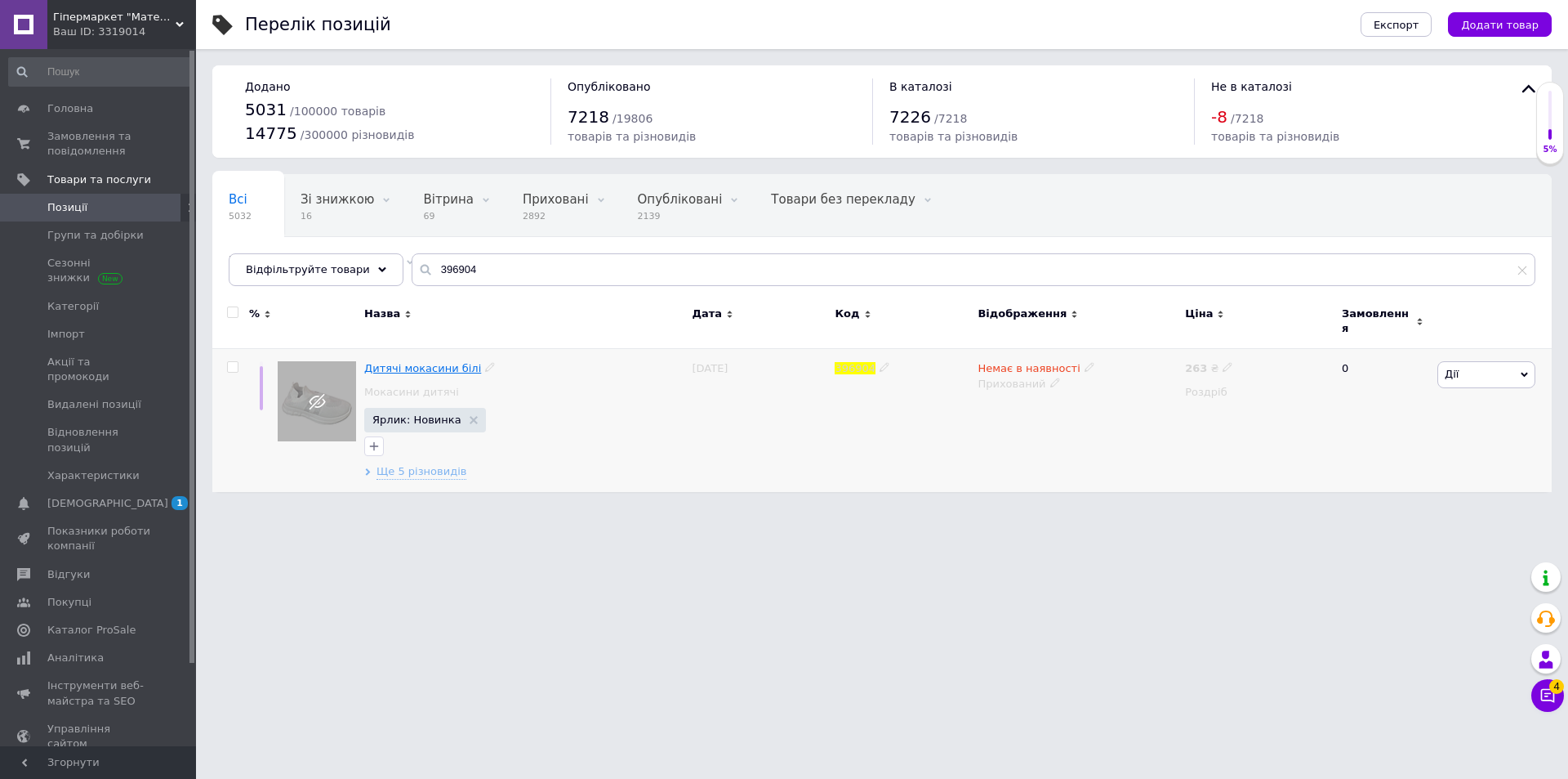
click at [389, 364] on span "Дитячі мокасини білі" at bounding box center [422, 368] width 117 height 12
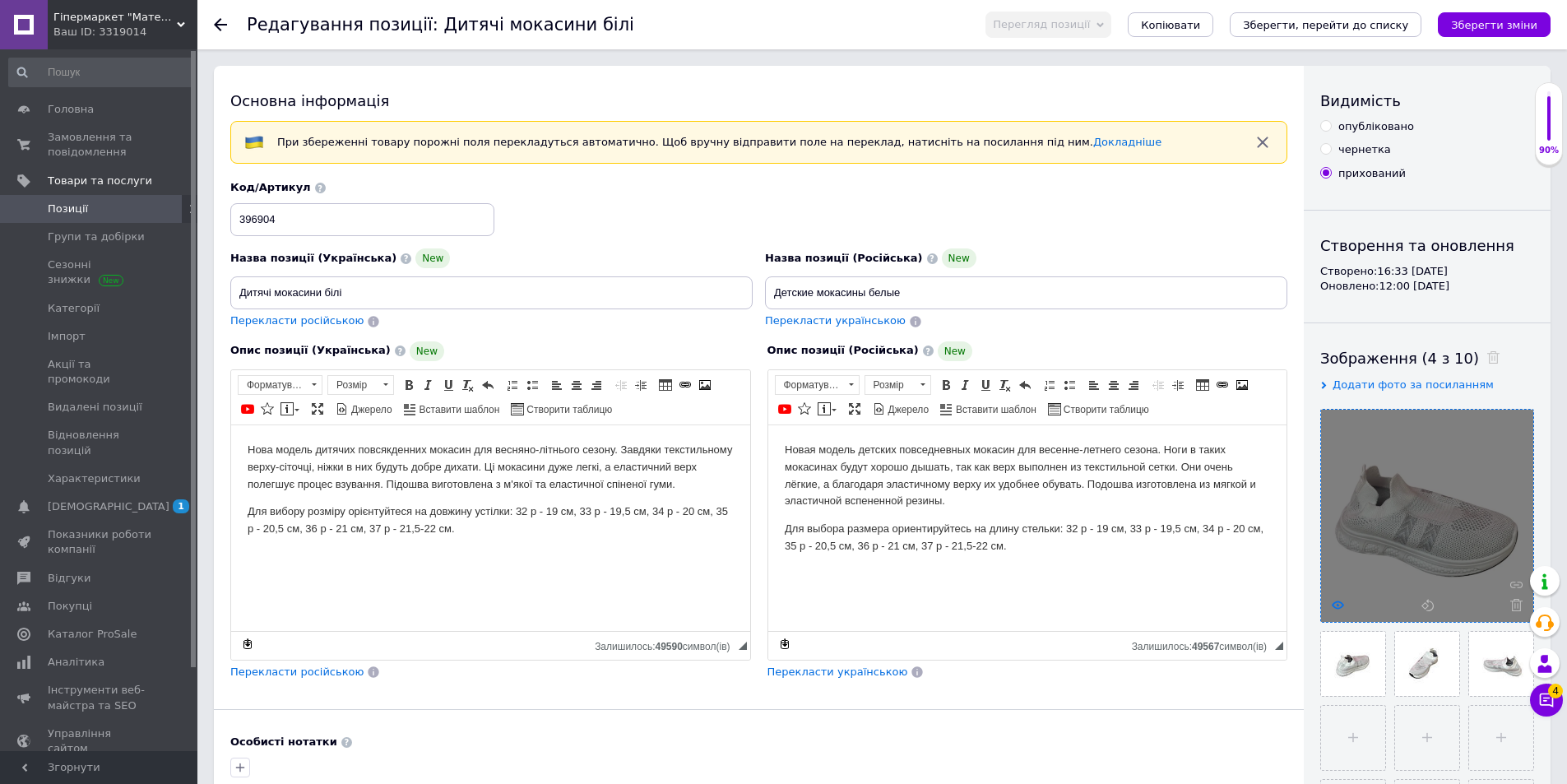
click at [1337, 604] on use at bounding box center [1338, 604] width 12 height 8
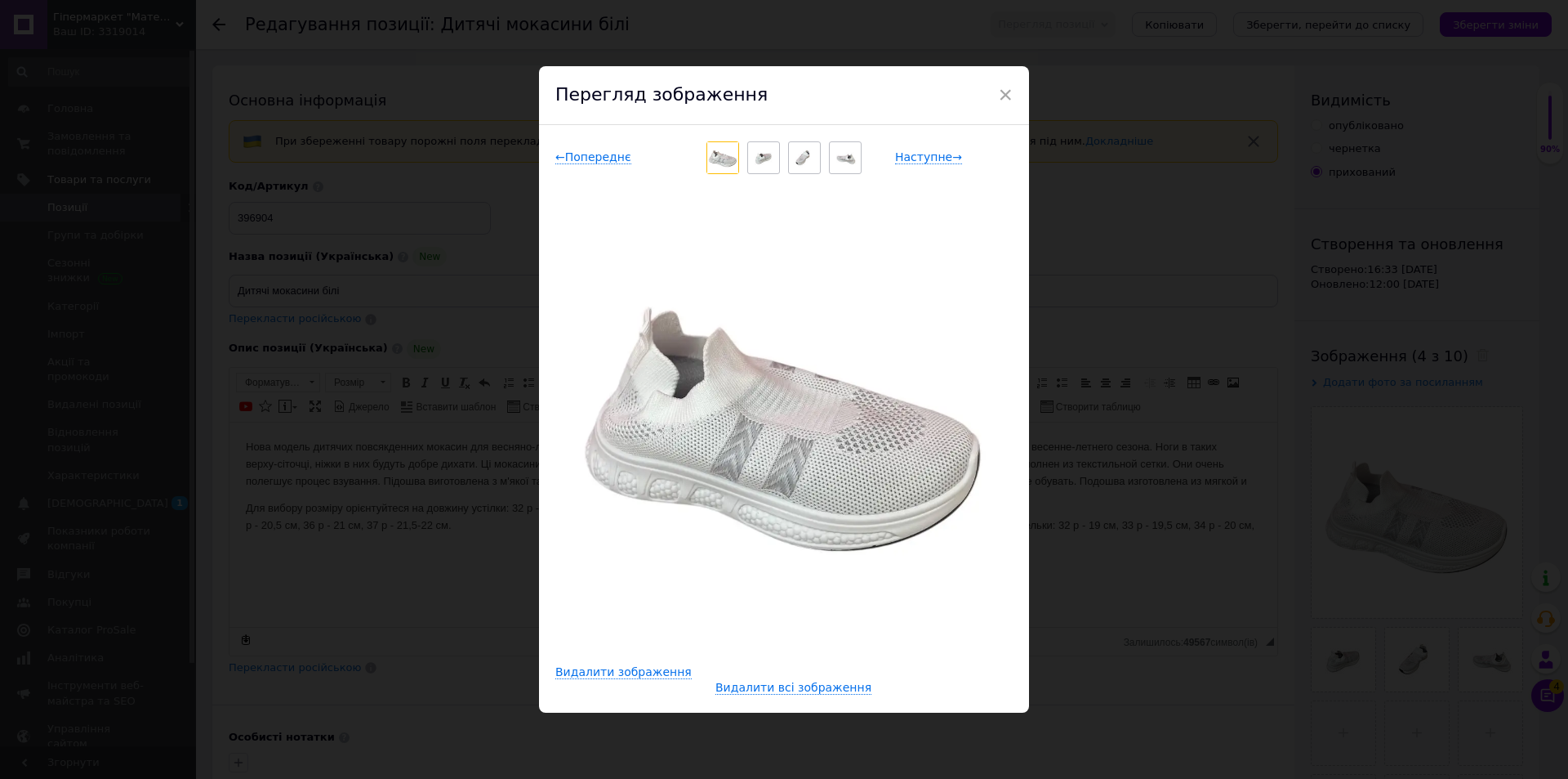
click at [1107, 429] on div "× Перегляд зображення ← Попереднє Наступне → Видалити зображення Видалити всі з…" at bounding box center [784, 390] width 1568 height 779
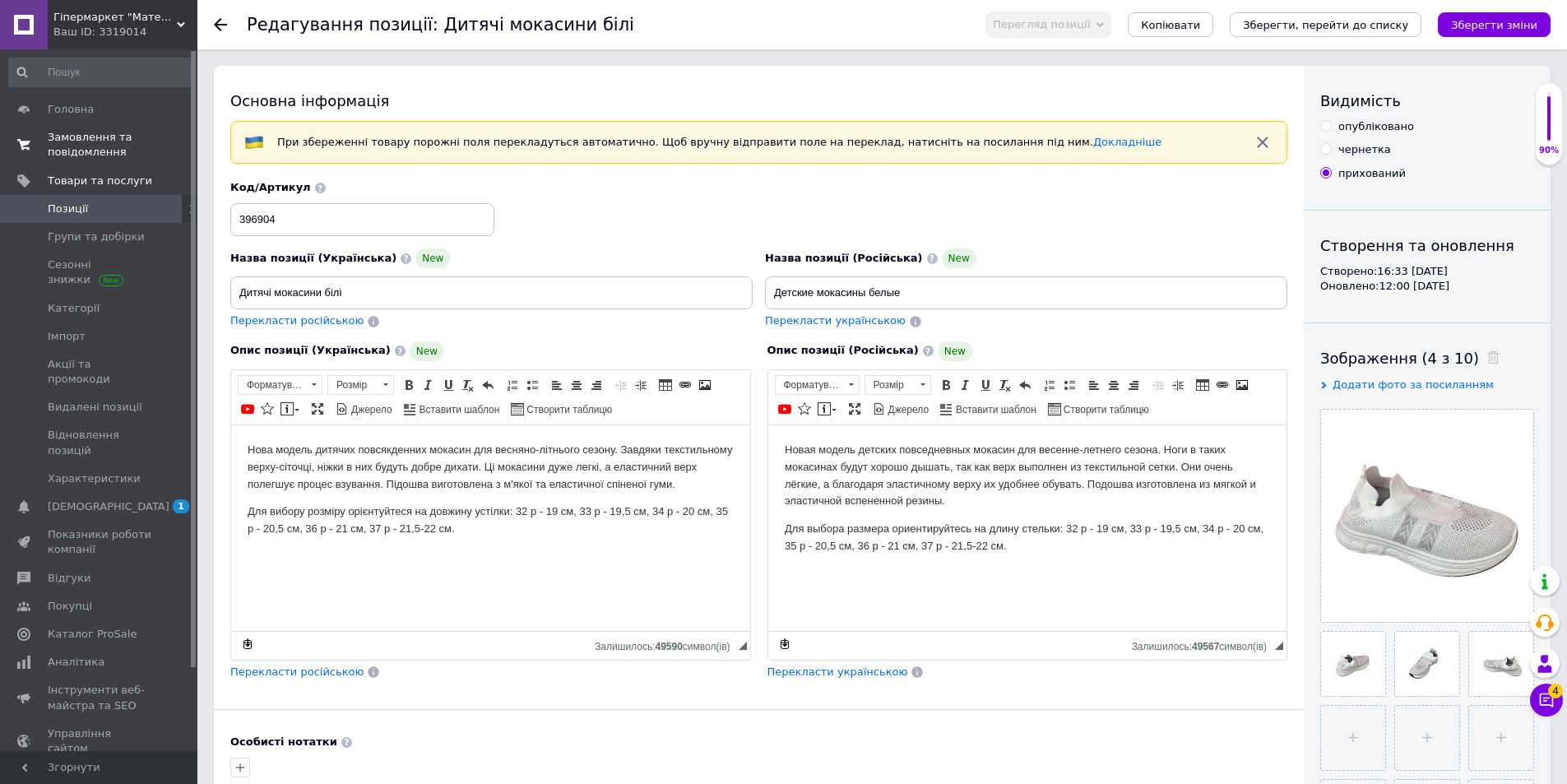
click at [82, 144] on span "Замовлення та повідомлення" at bounding box center [100, 144] width 105 height 29
